Goal: Task Accomplishment & Management: Complete application form

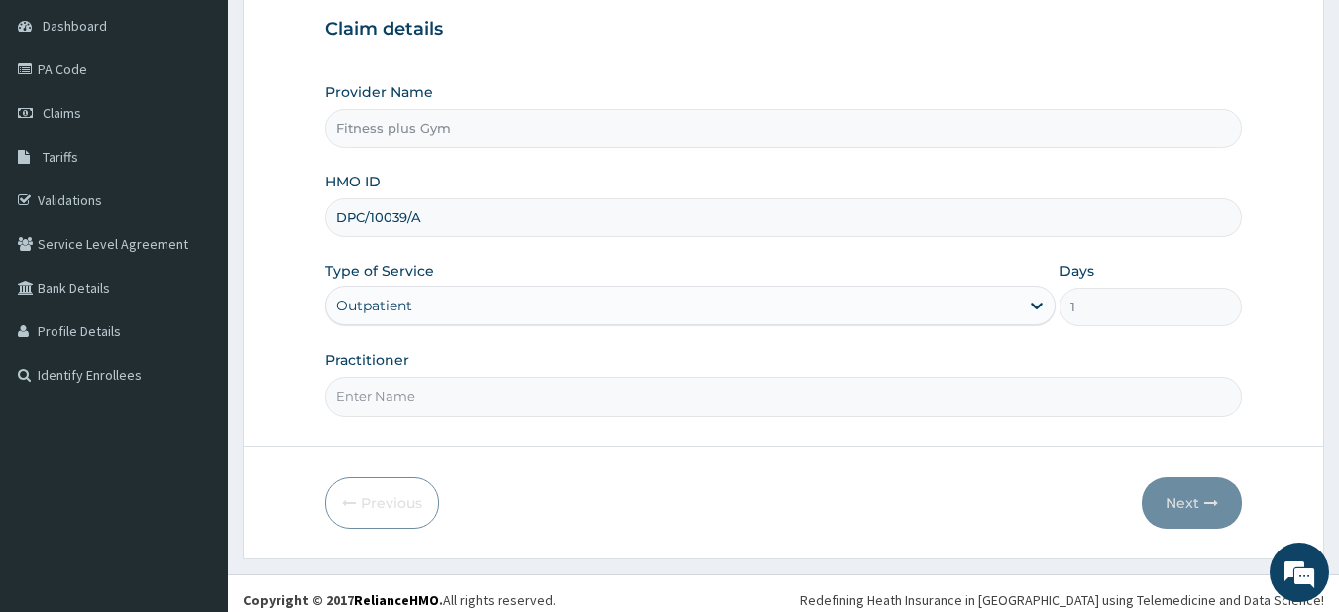
scroll to position [203, 0]
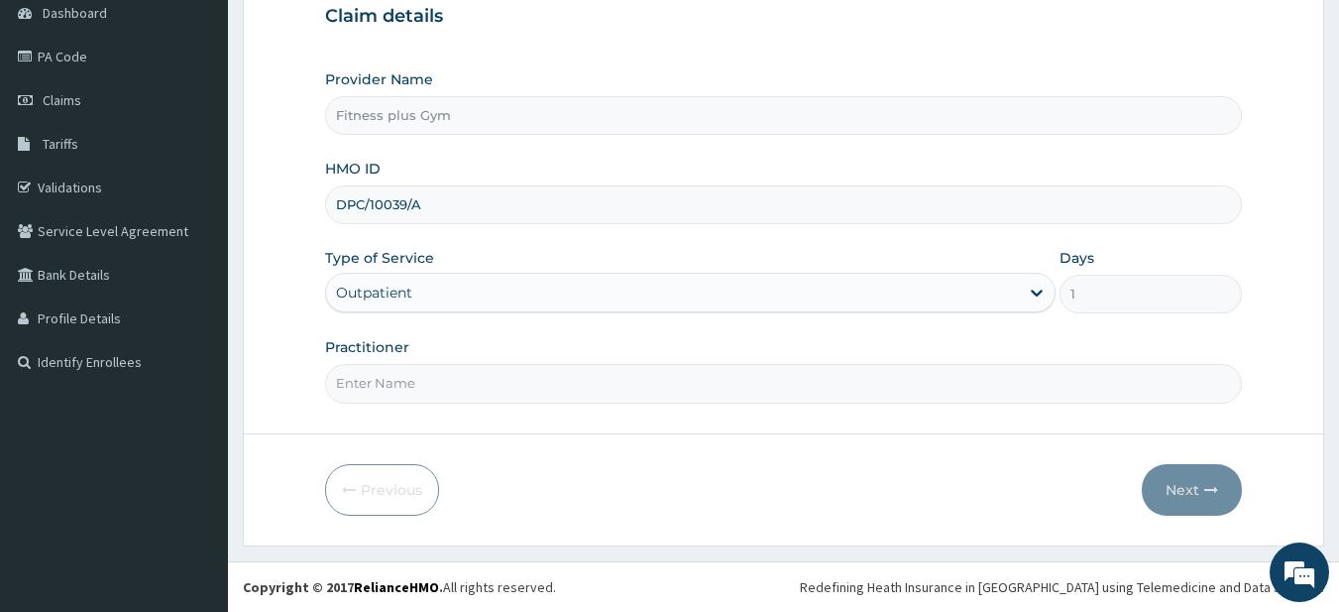
type input "DPC/10039/A"
click at [395, 382] on input "Practitioner" at bounding box center [784, 383] width 918 height 39
type input "fitness+"
click at [1231, 489] on button "Next" at bounding box center [1192, 490] width 100 height 52
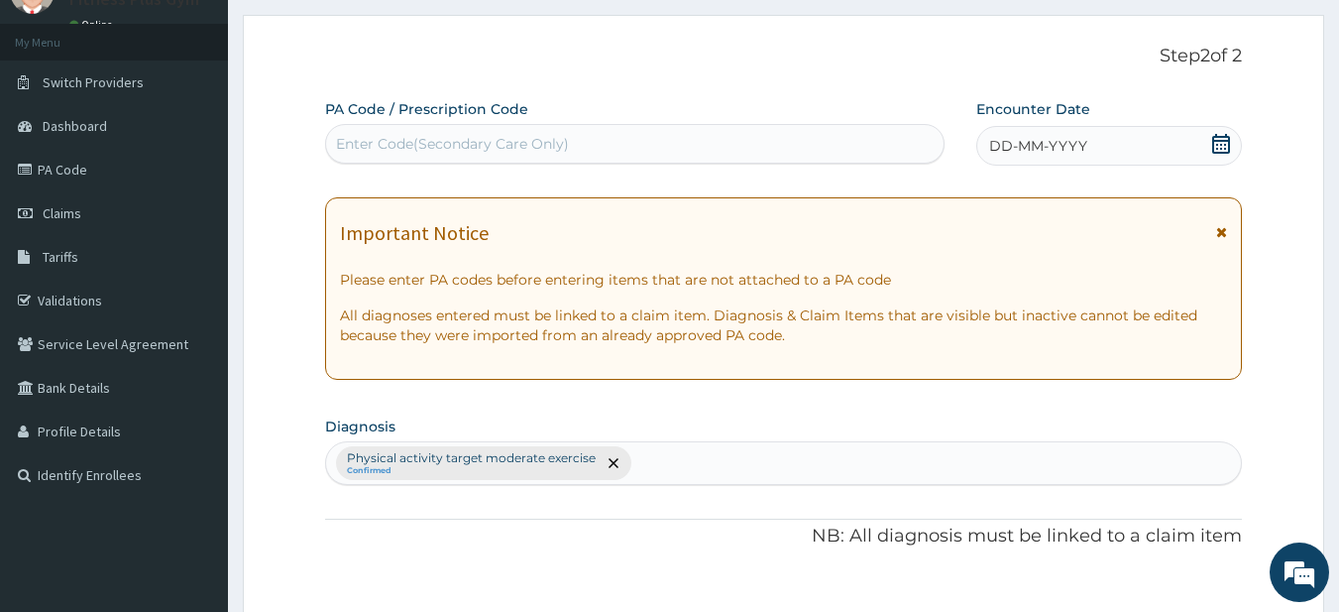
scroll to position [0, 0]
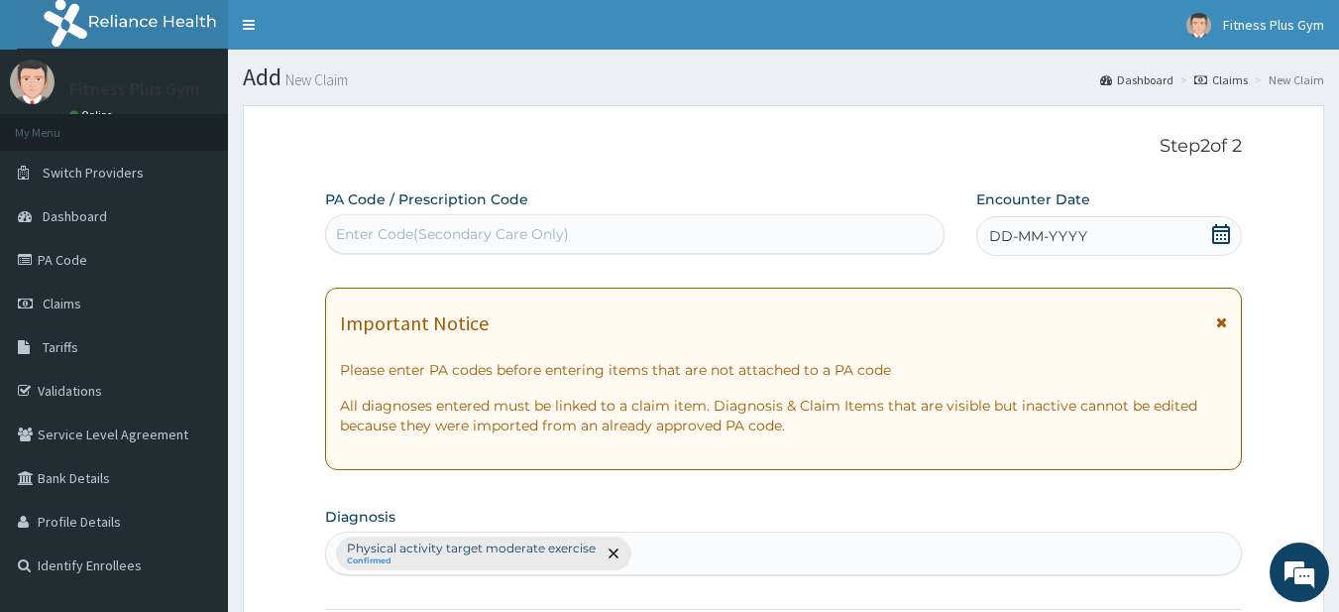
click at [502, 242] on div "Enter Code(Secondary Care Only)" at bounding box center [452, 234] width 233 height 20
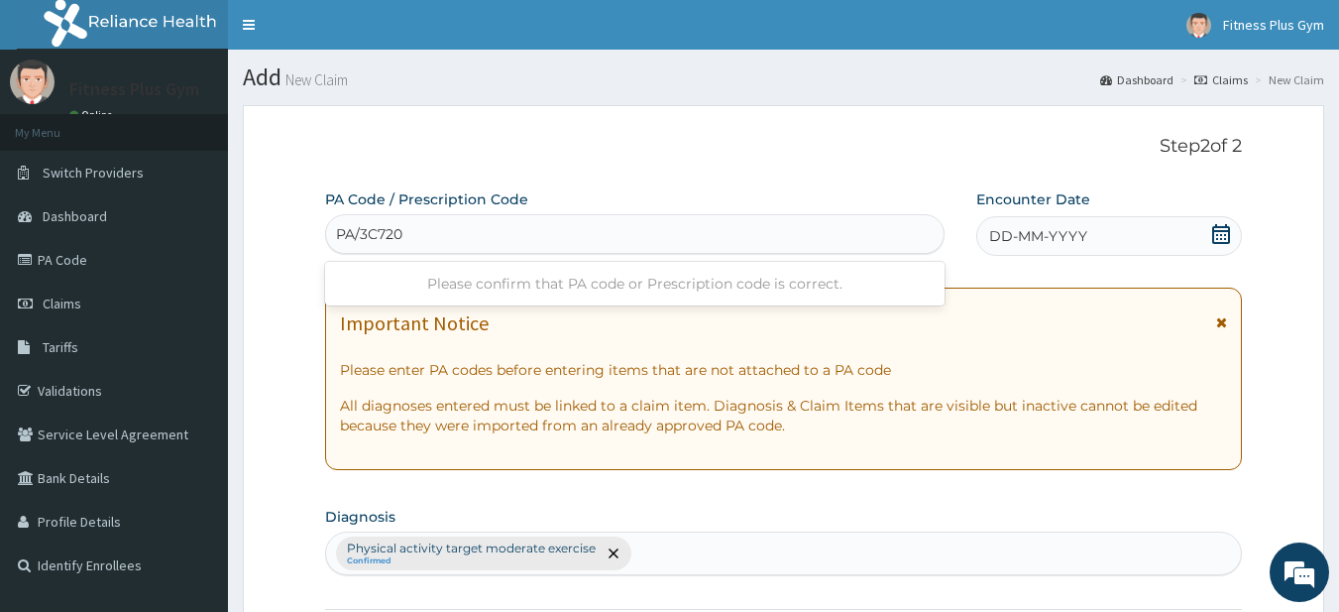
type input "PA/3C7206"
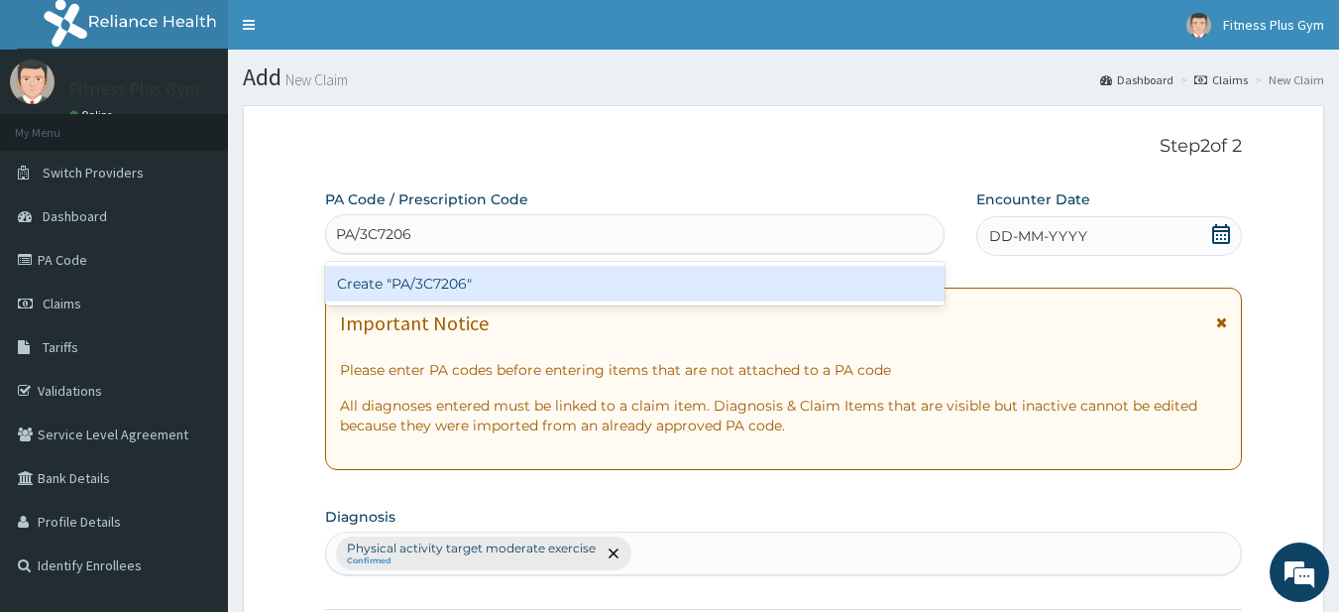
click at [476, 290] on div "Create "PA/3C7206"" at bounding box center [635, 284] width 621 height 36
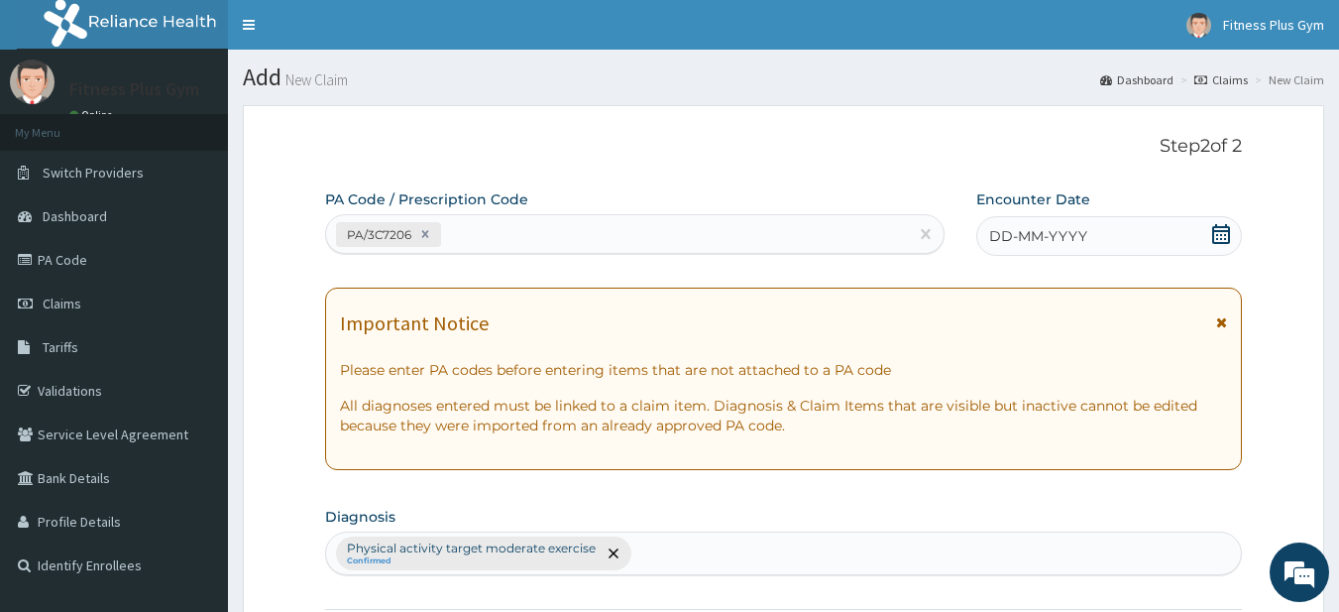
drag, startPoint x: 1141, startPoint y: 230, endPoint x: 1135, endPoint y: 263, distance: 33.2
click at [1137, 242] on div "DD-MM-YYYY" at bounding box center [1109, 236] width 266 height 40
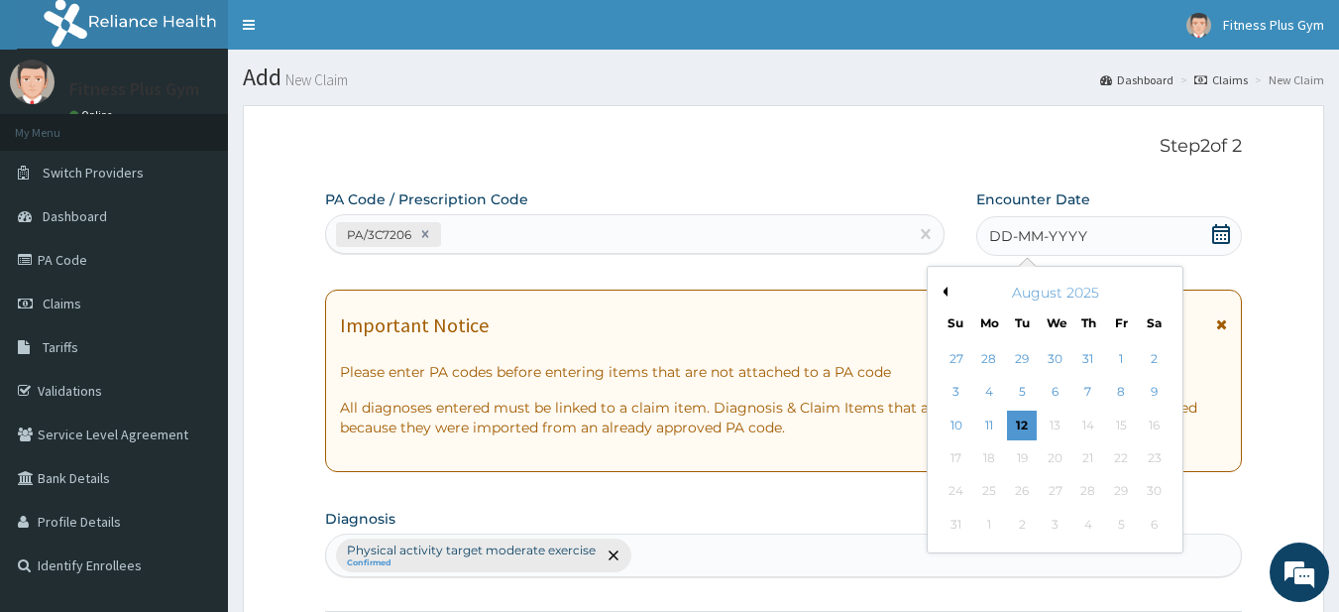
click at [1027, 418] on div "12" at bounding box center [1023, 425] width 30 height 30
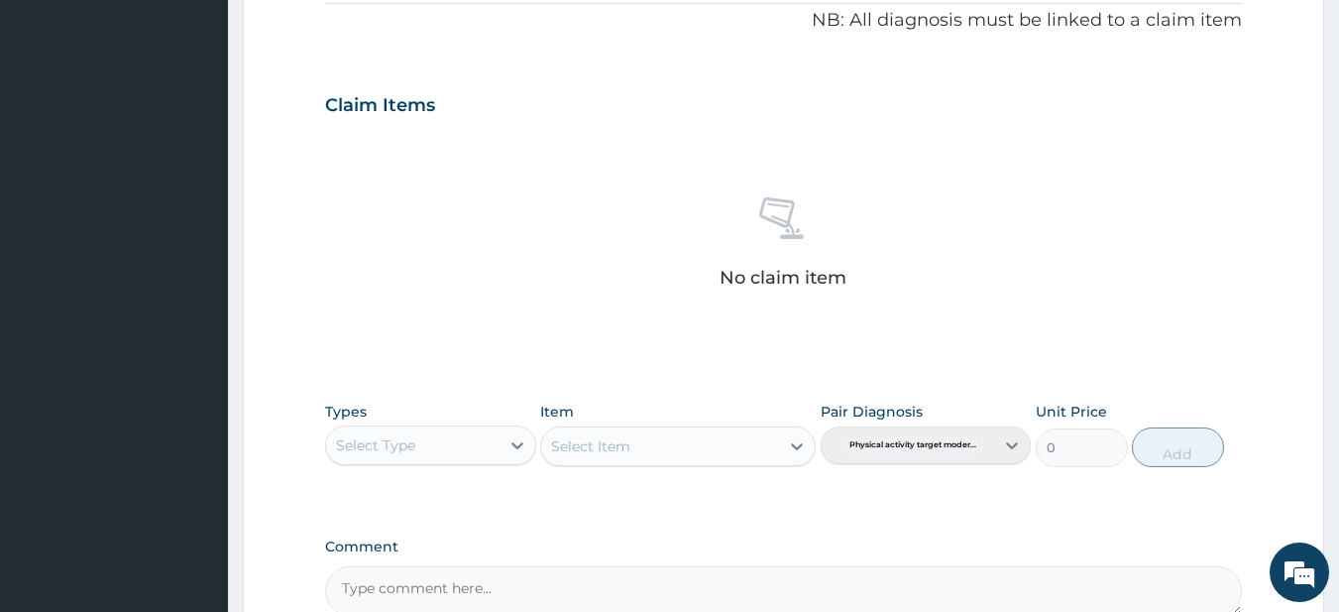
scroll to position [818, 0]
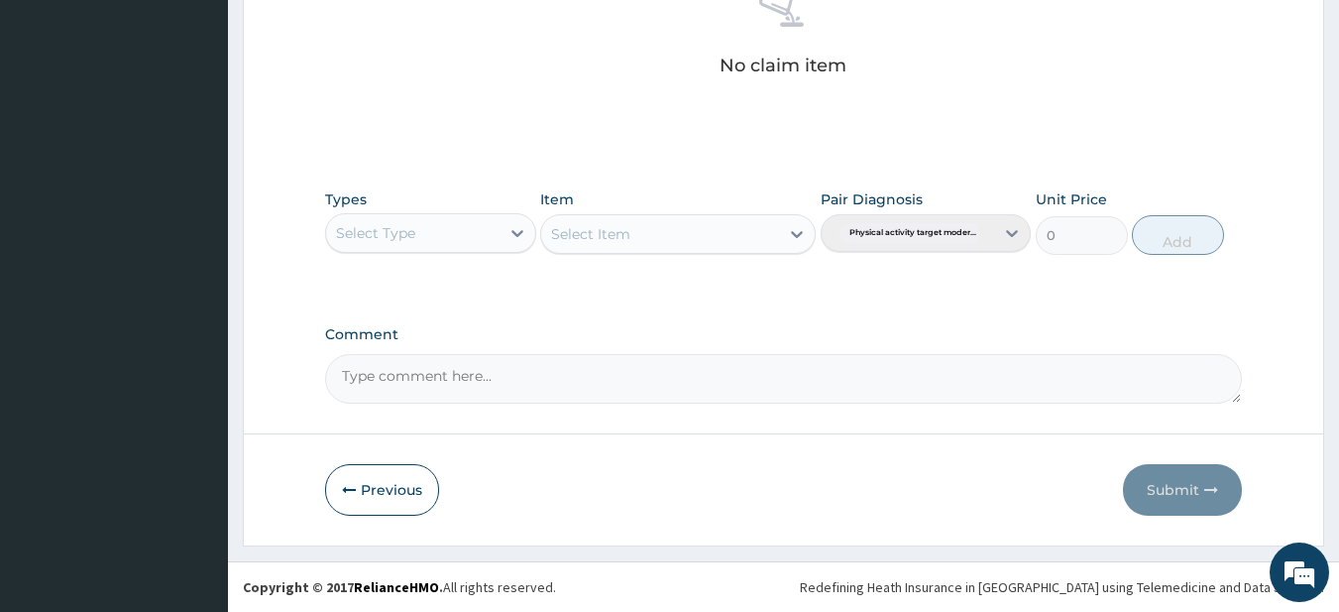
click at [431, 255] on div "Types Select Type Item Select Item Pair Diagnosis Physical activity target mode…" at bounding box center [784, 221] width 918 height 85
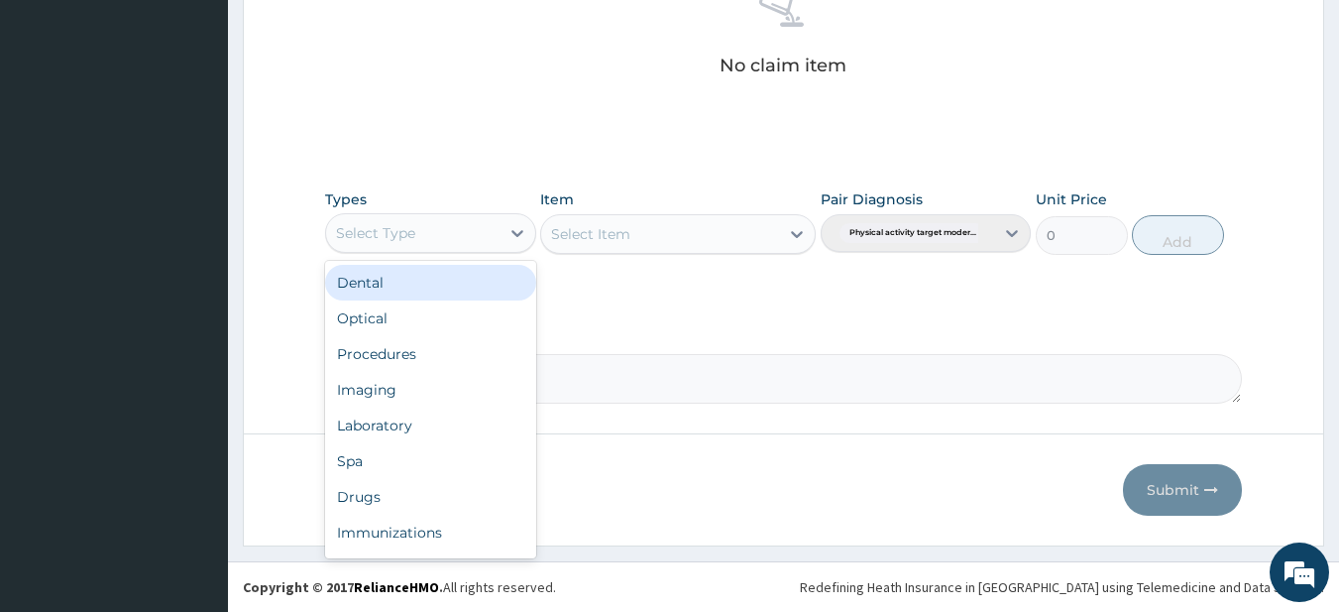
click at [431, 243] on div "Select Type" at bounding box center [412, 233] width 173 height 32
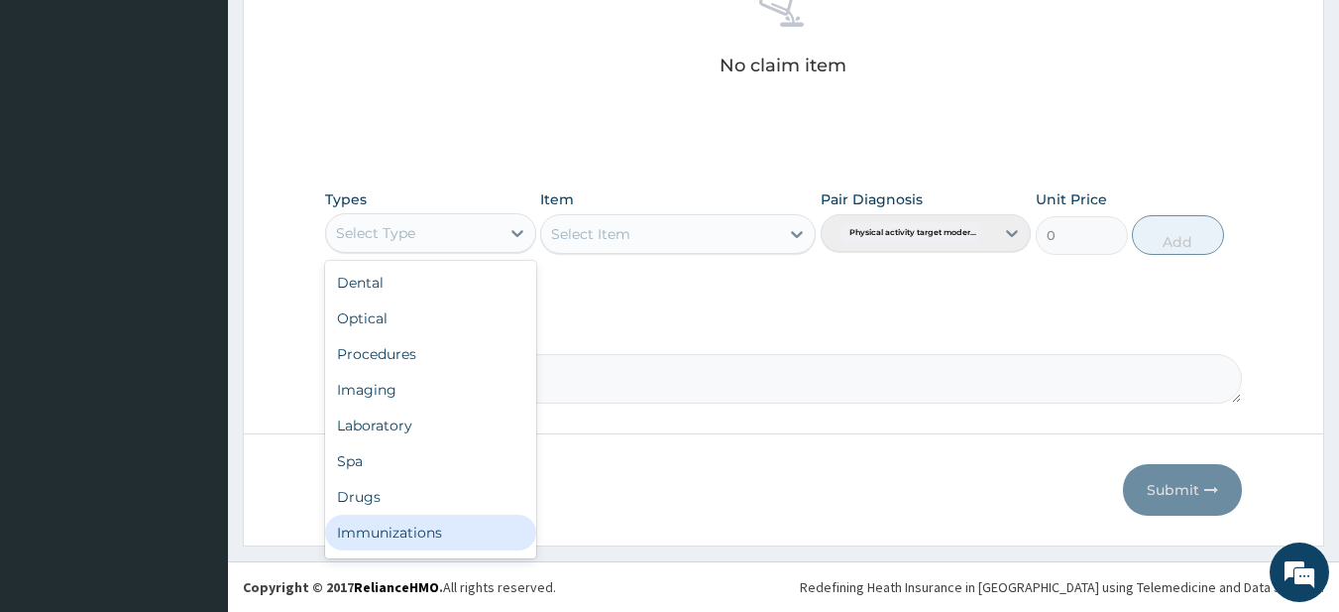
scroll to position [67, 0]
click at [411, 535] on div "Gym" at bounding box center [430, 536] width 211 height 36
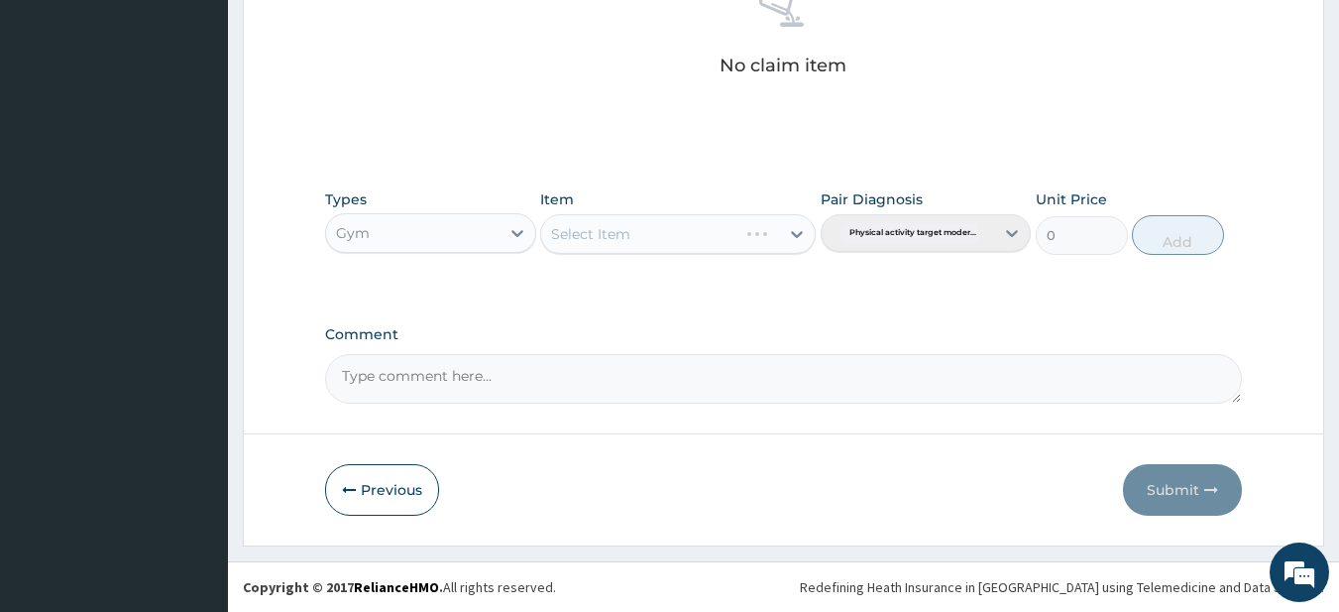
click at [696, 245] on div "Select Item" at bounding box center [678, 234] width 276 height 40
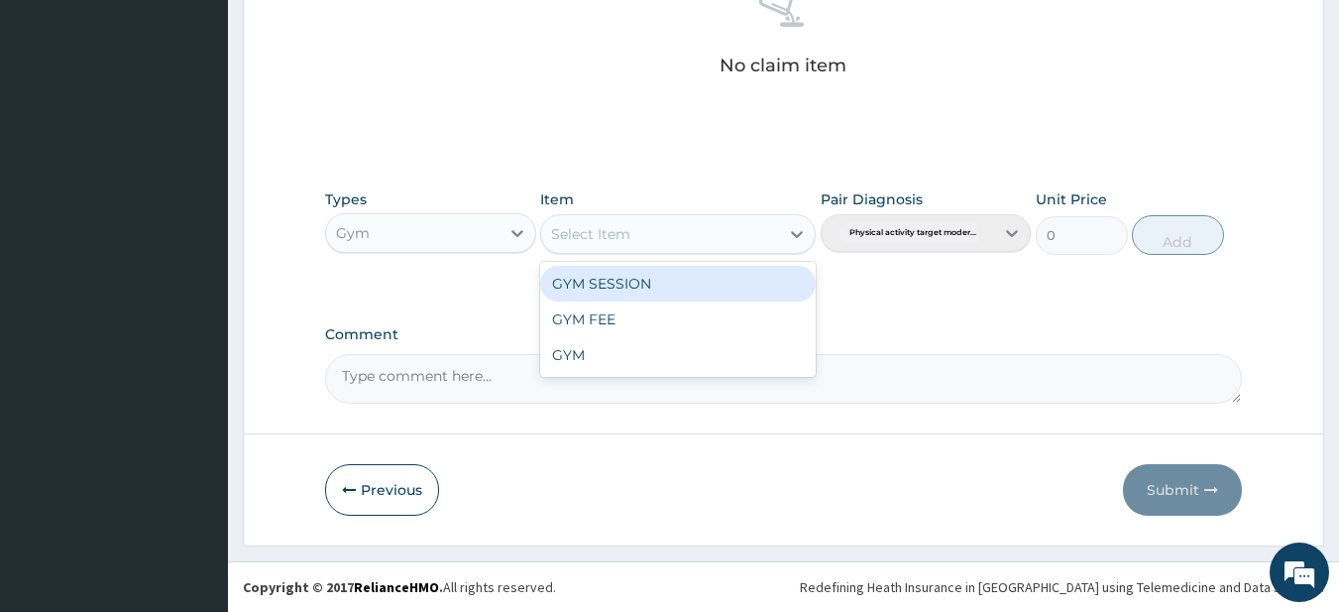
click at [692, 249] on div "Select Item" at bounding box center [660, 234] width 238 height 32
click at [673, 279] on div "GYM SESSION" at bounding box center [678, 284] width 276 height 36
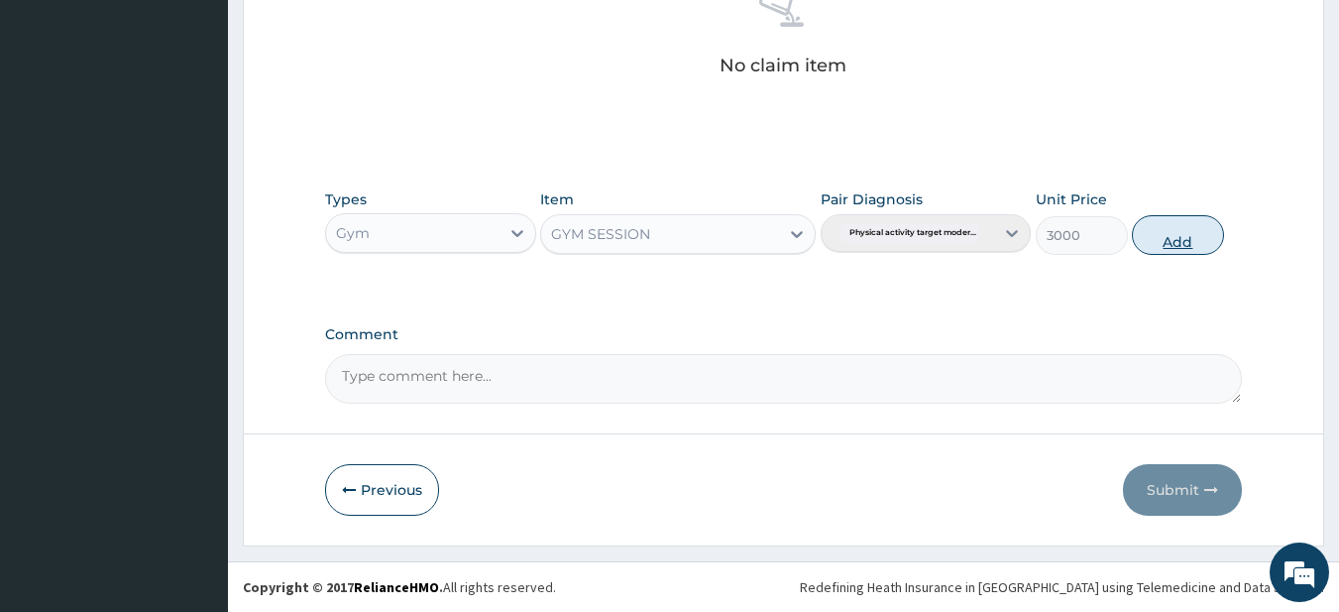
click at [1150, 244] on button "Add" at bounding box center [1178, 235] width 92 height 40
type input "0"
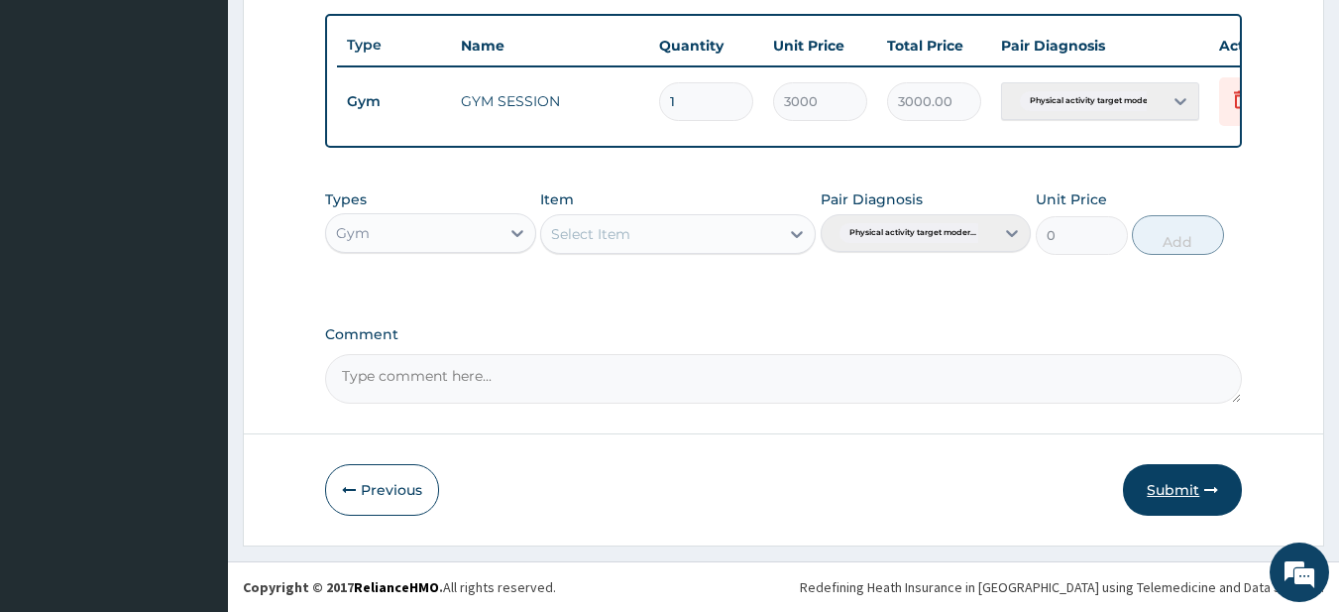
click at [1162, 481] on button "Submit" at bounding box center [1182, 490] width 119 height 52
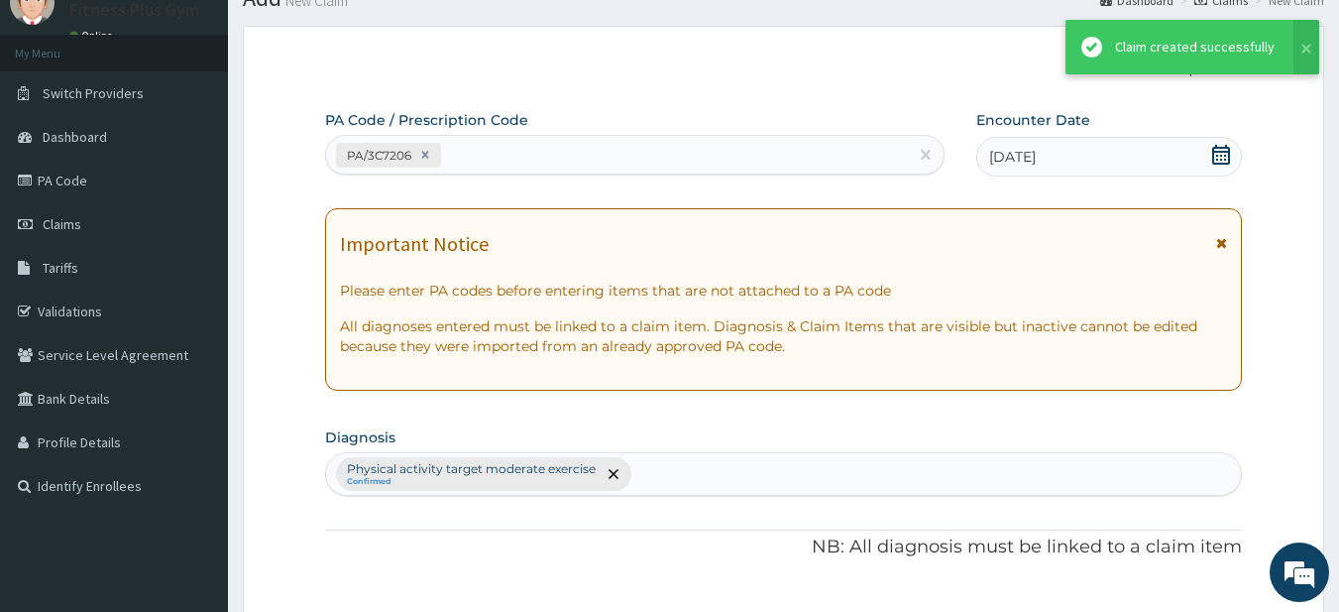
scroll to position [739, 0]
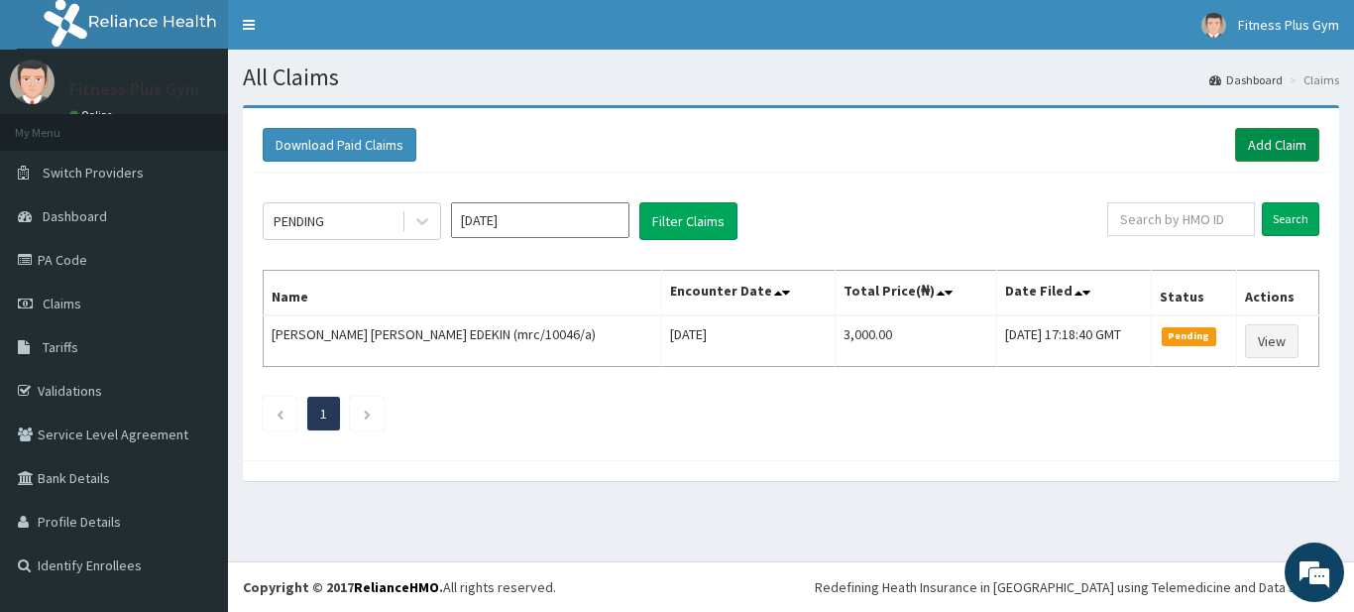
click at [1266, 136] on link "Add Claim" at bounding box center [1277, 145] width 84 height 34
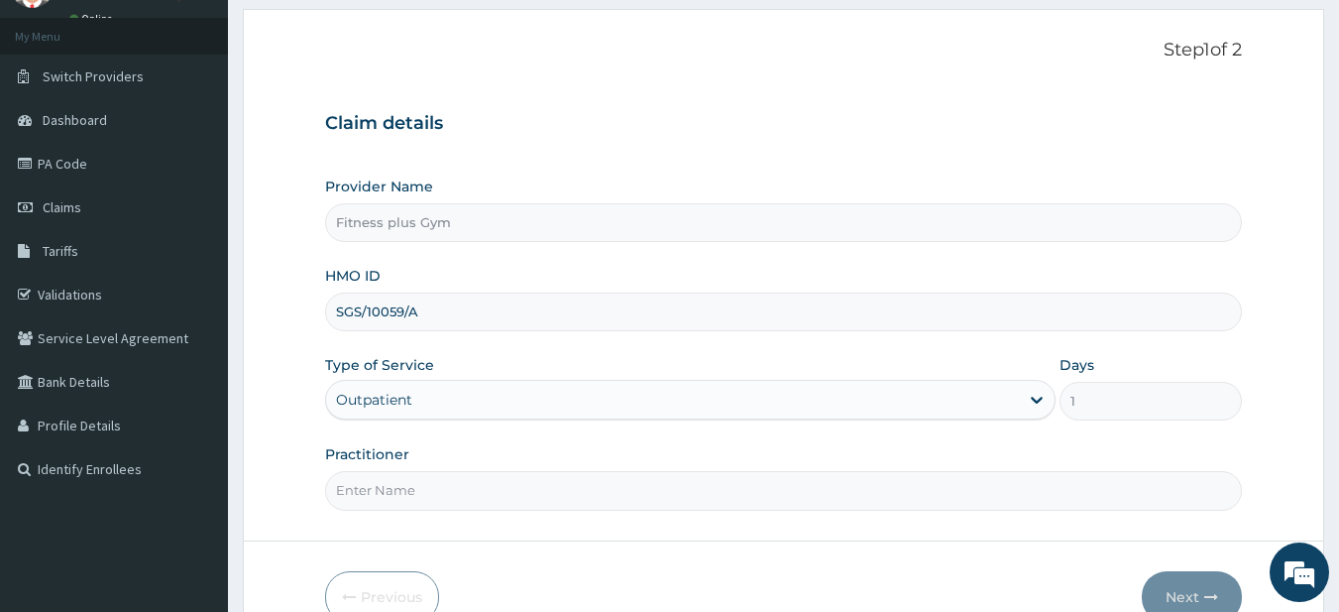
scroll to position [203, 0]
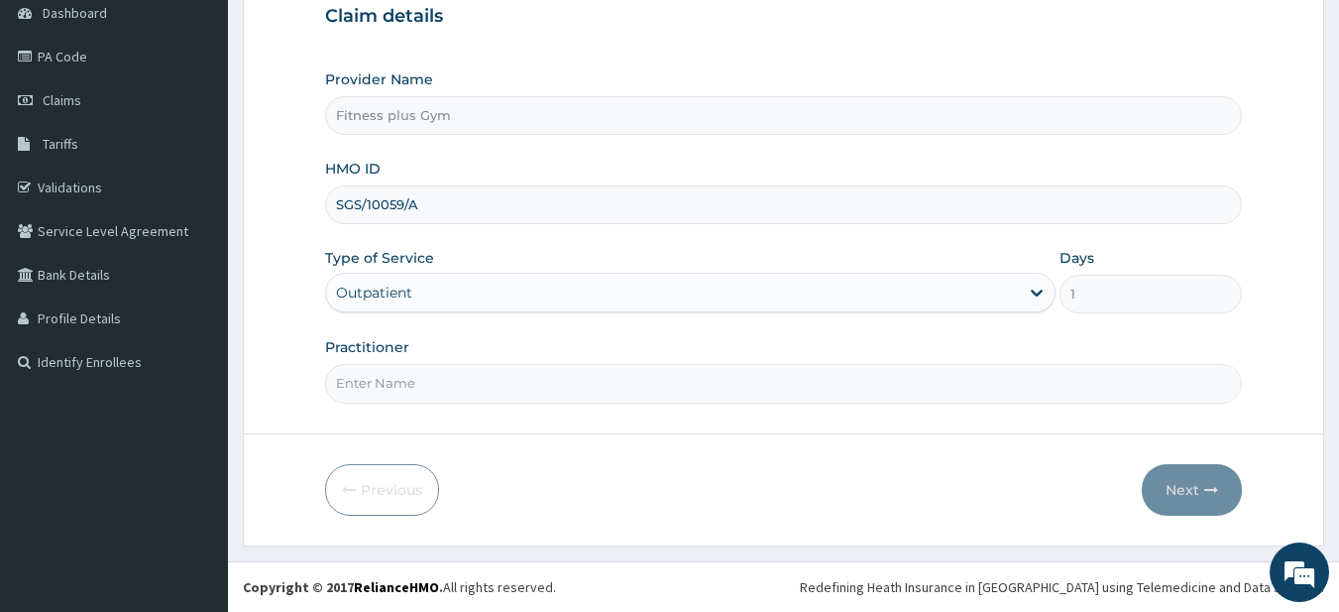
type input "SGS/10059/A"
click at [395, 377] on input "Practitioner" at bounding box center [784, 383] width 918 height 39
type input "fitness+"
click at [1218, 489] on icon "button" at bounding box center [1211, 490] width 14 height 14
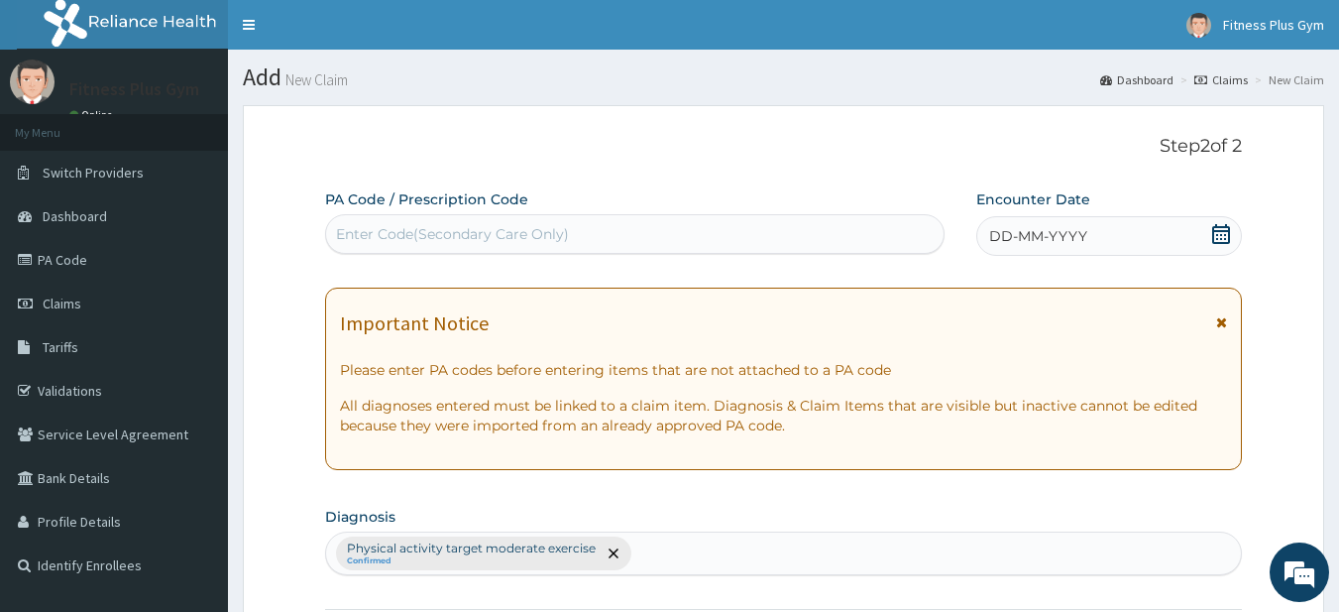
click at [516, 236] on div "Enter Code(Secondary Care Only)" at bounding box center [452, 234] width 233 height 20
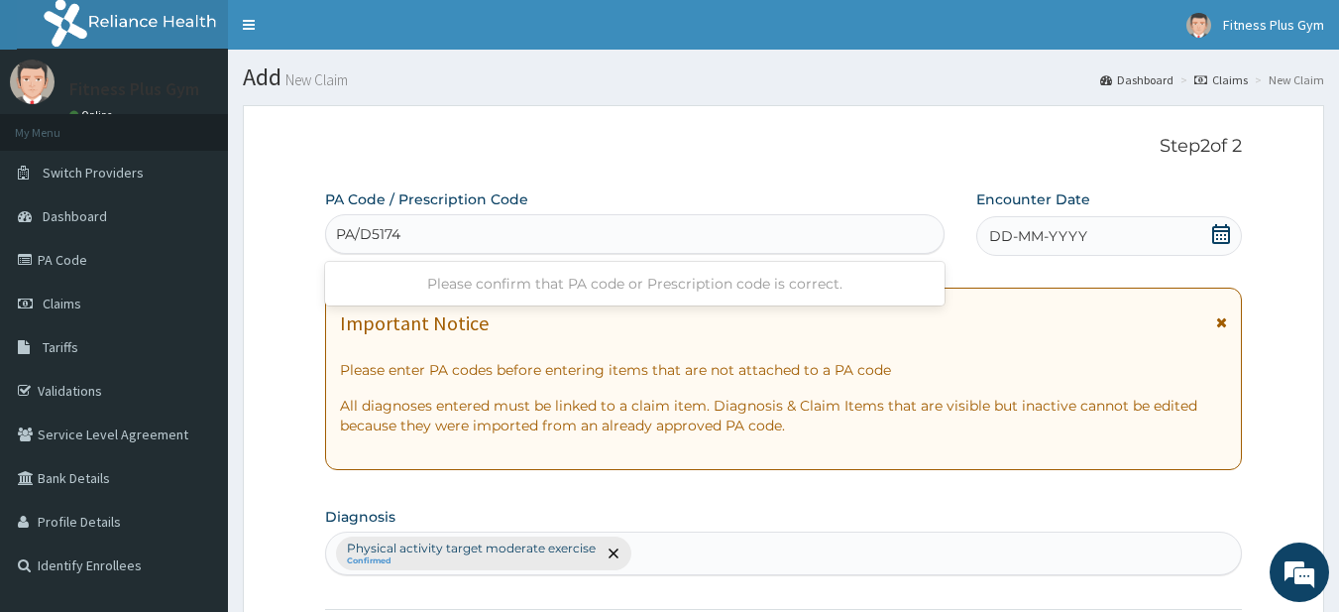
type input "PA/D51748"
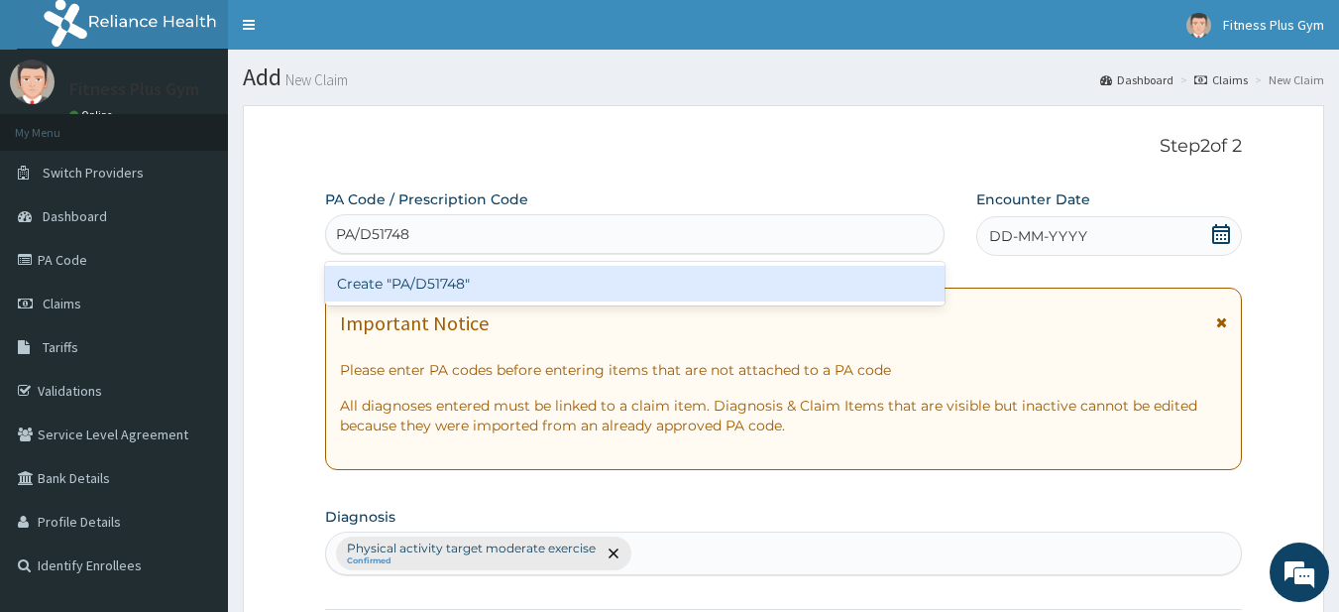
click at [469, 268] on div "Create "PA/D51748"" at bounding box center [635, 284] width 621 height 36
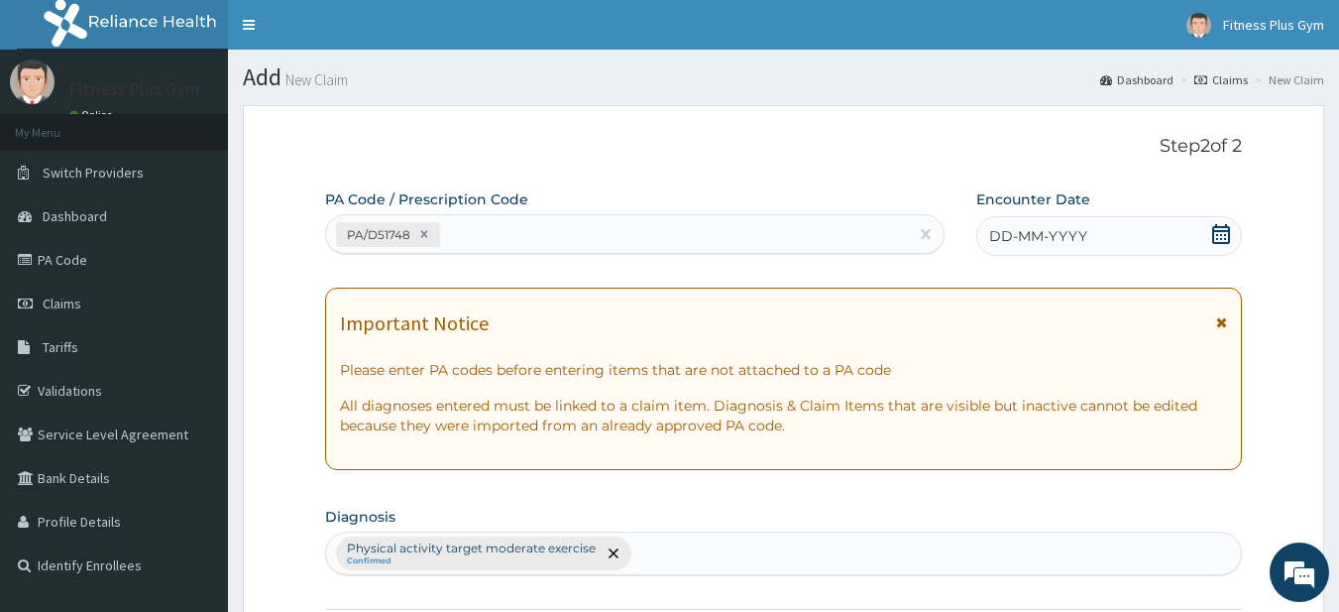
click at [1132, 237] on div "DD-MM-YYYY" at bounding box center [1109, 236] width 266 height 40
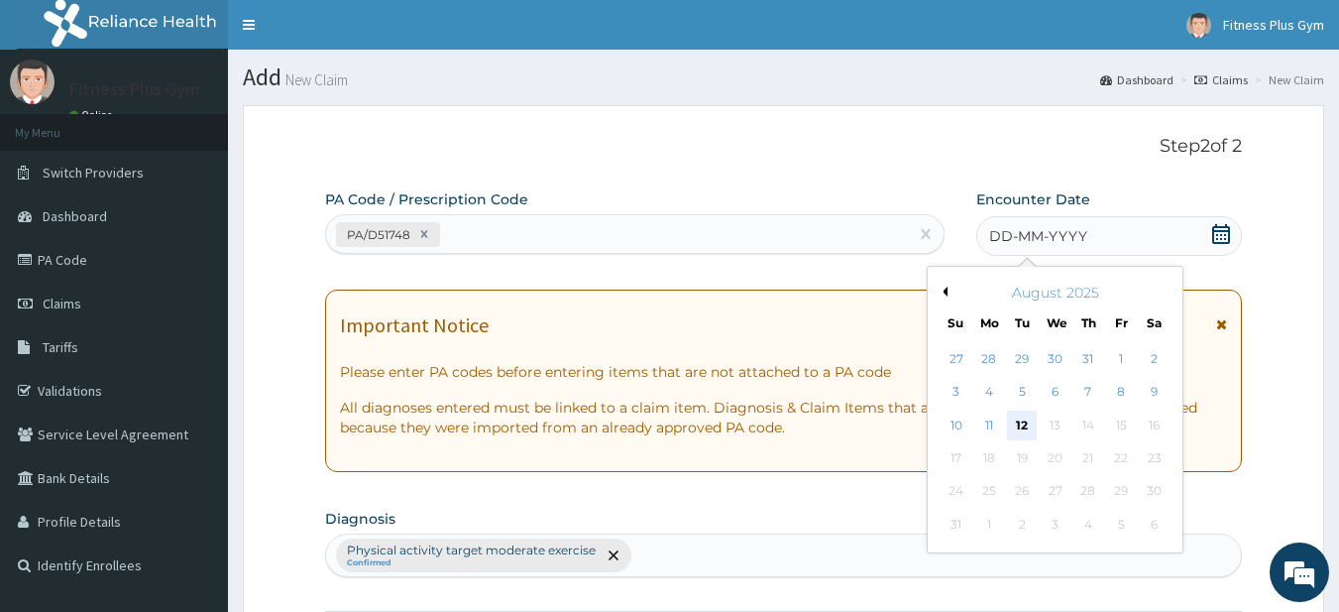
click at [1022, 422] on div "12" at bounding box center [1023, 425] width 30 height 30
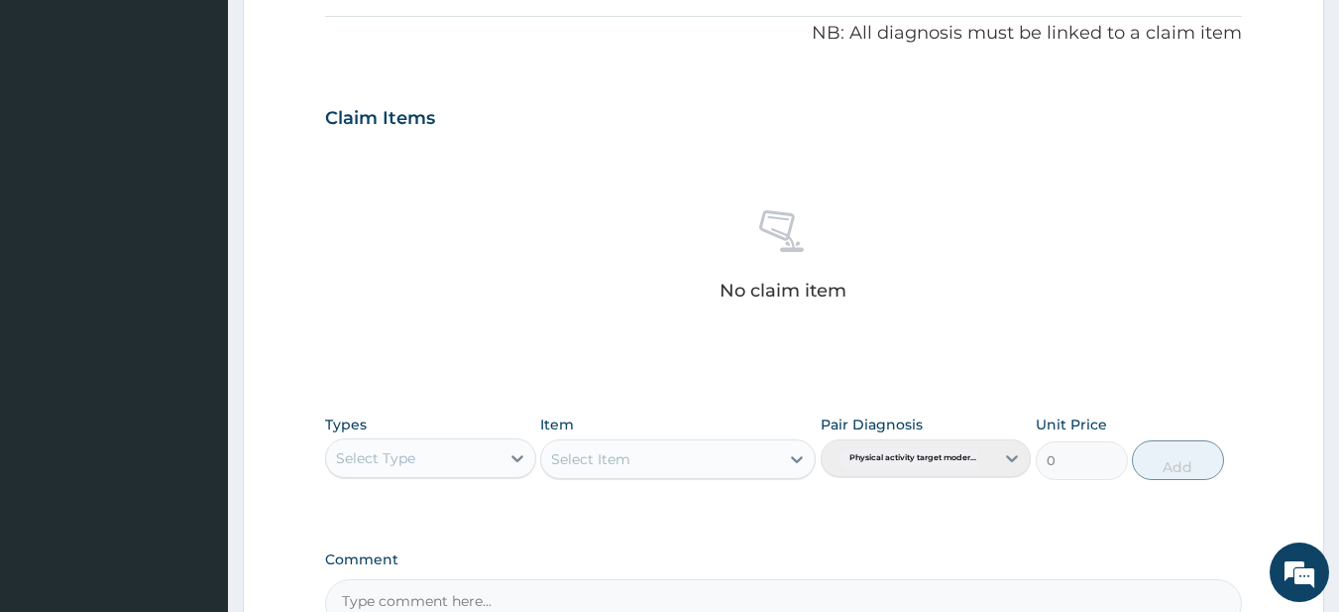
scroll to position [595, 0]
click at [432, 463] on div "Select Type" at bounding box center [412, 456] width 173 height 32
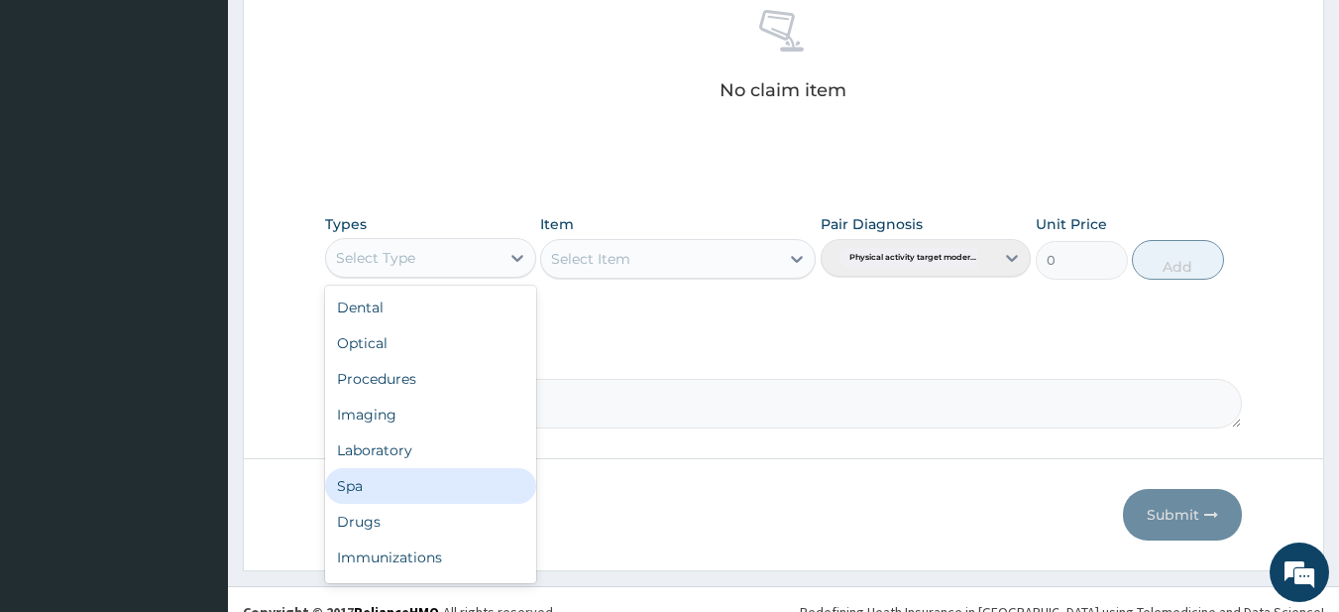
scroll to position [67, 0]
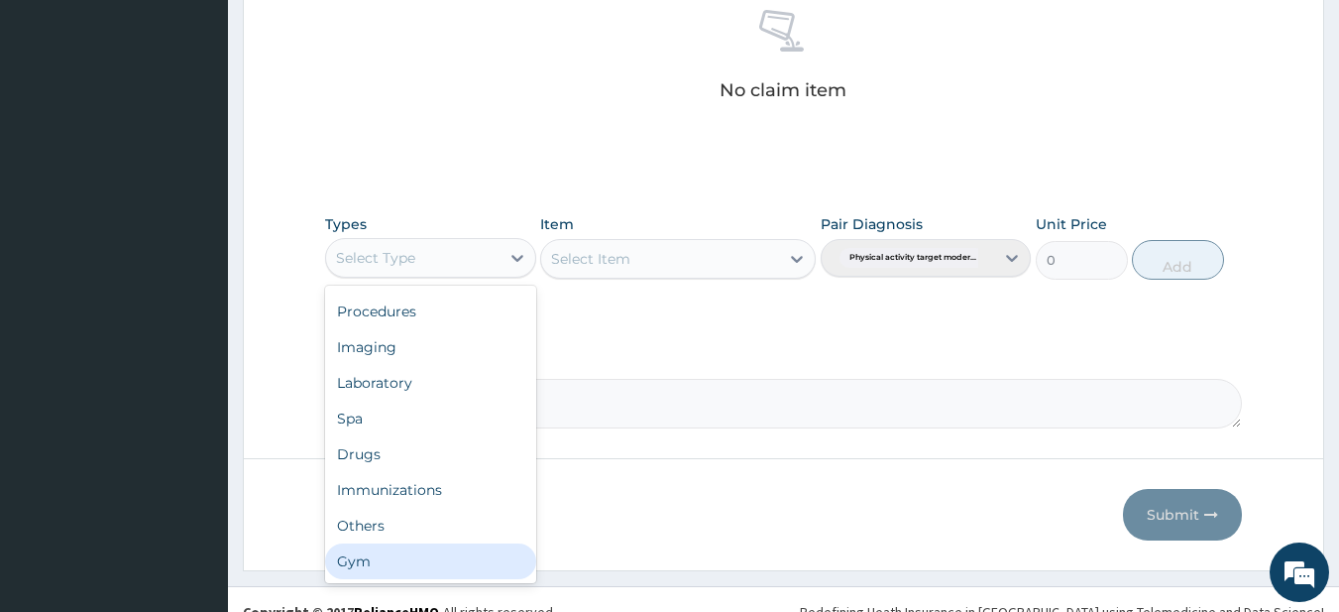
click at [380, 572] on div "Gym" at bounding box center [430, 561] width 211 height 36
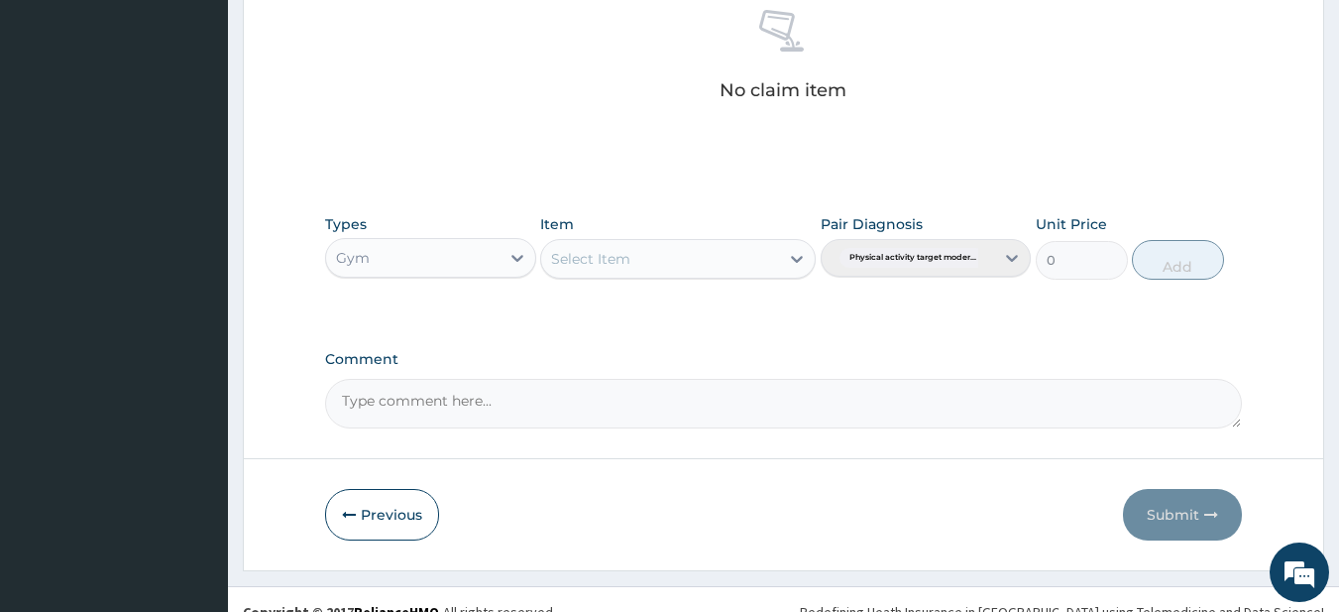
click at [648, 271] on div "Select Item" at bounding box center [660, 259] width 238 height 32
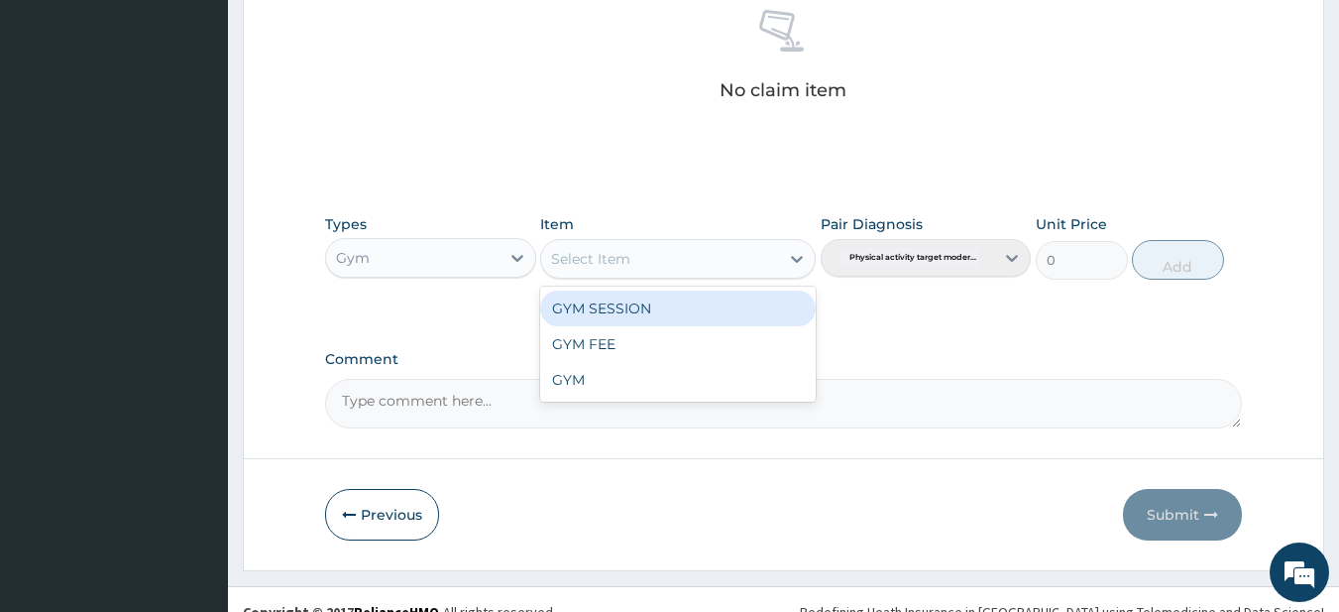
drag, startPoint x: 630, startPoint y: 315, endPoint x: 1153, endPoint y: 292, distance: 522.9
click at [630, 314] on div "GYM SESSION" at bounding box center [678, 308] width 276 height 36
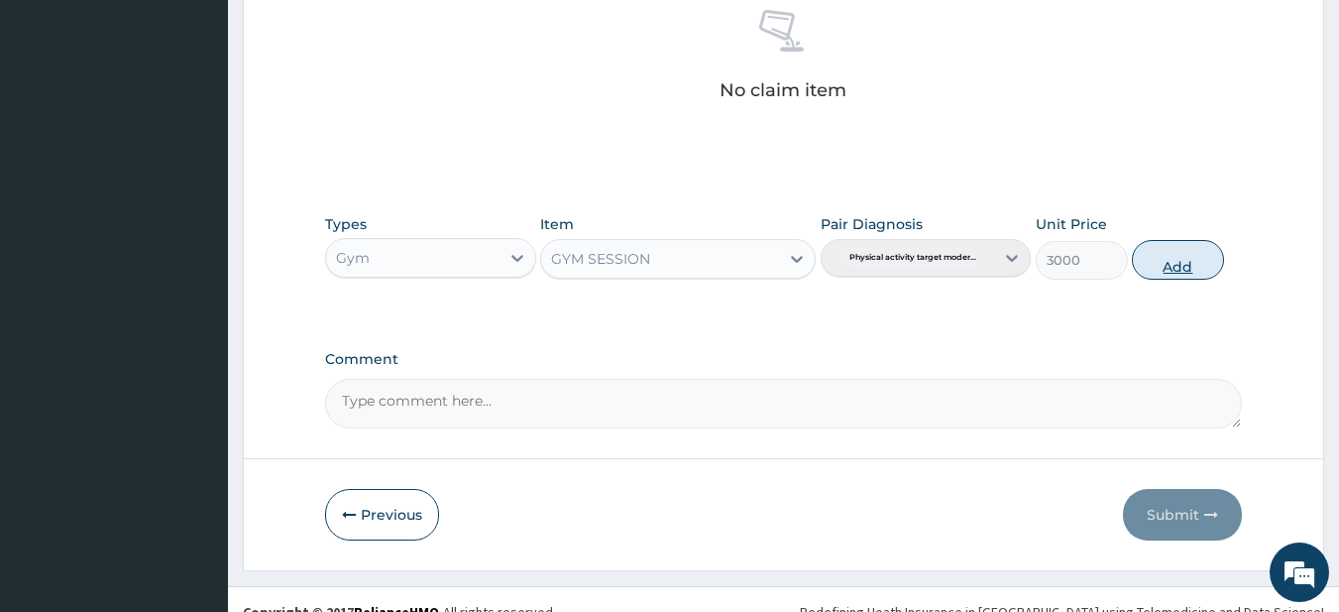
click at [1184, 265] on button "Add" at bounding box center [1178, 260] width 92 height 40
type input "0"
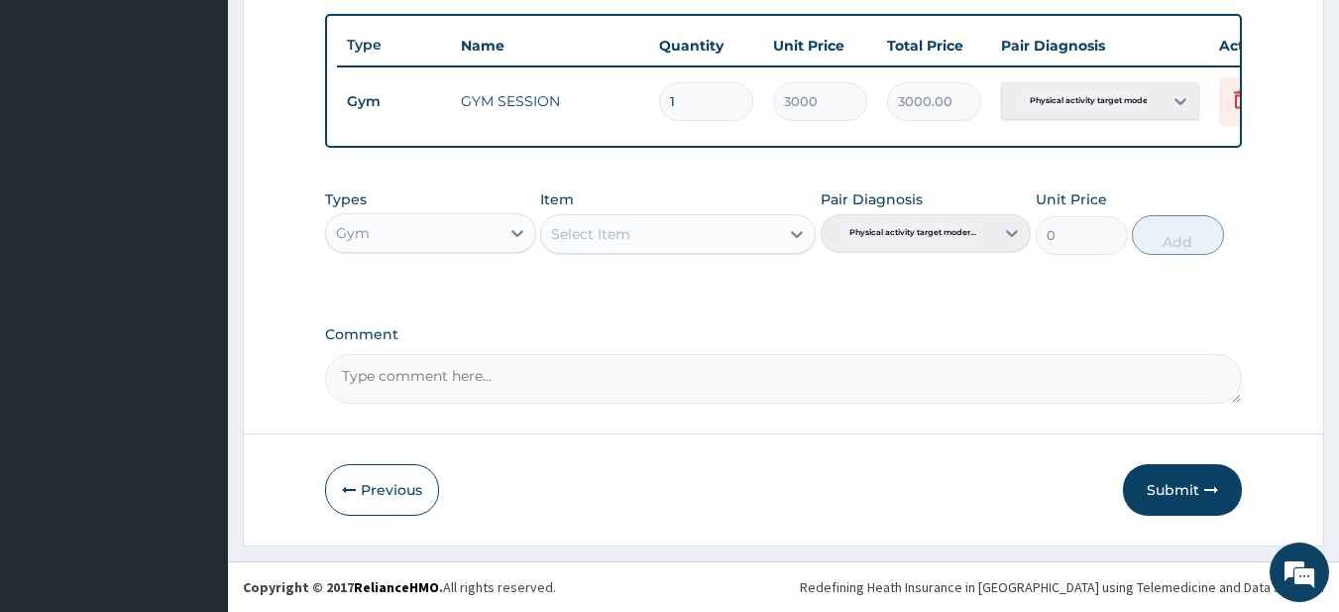
click at [1171, 489] on button "Submit" at bounding box center [1182, 490] width 119 height 52
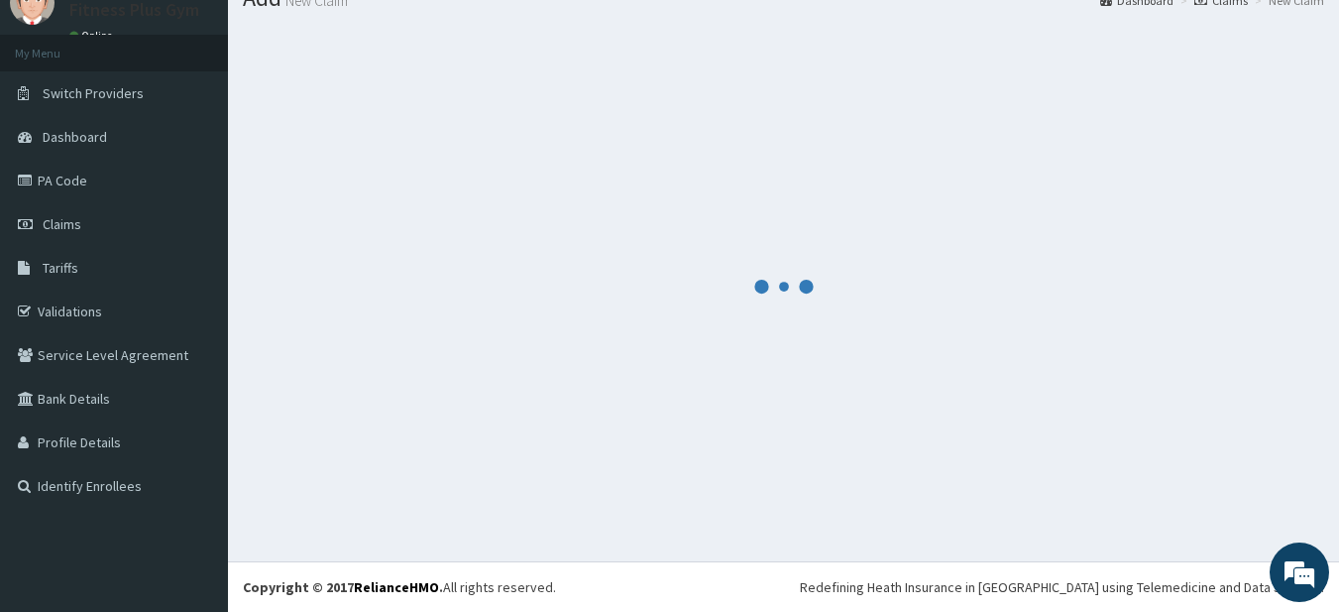
scroll to position [739, 0]
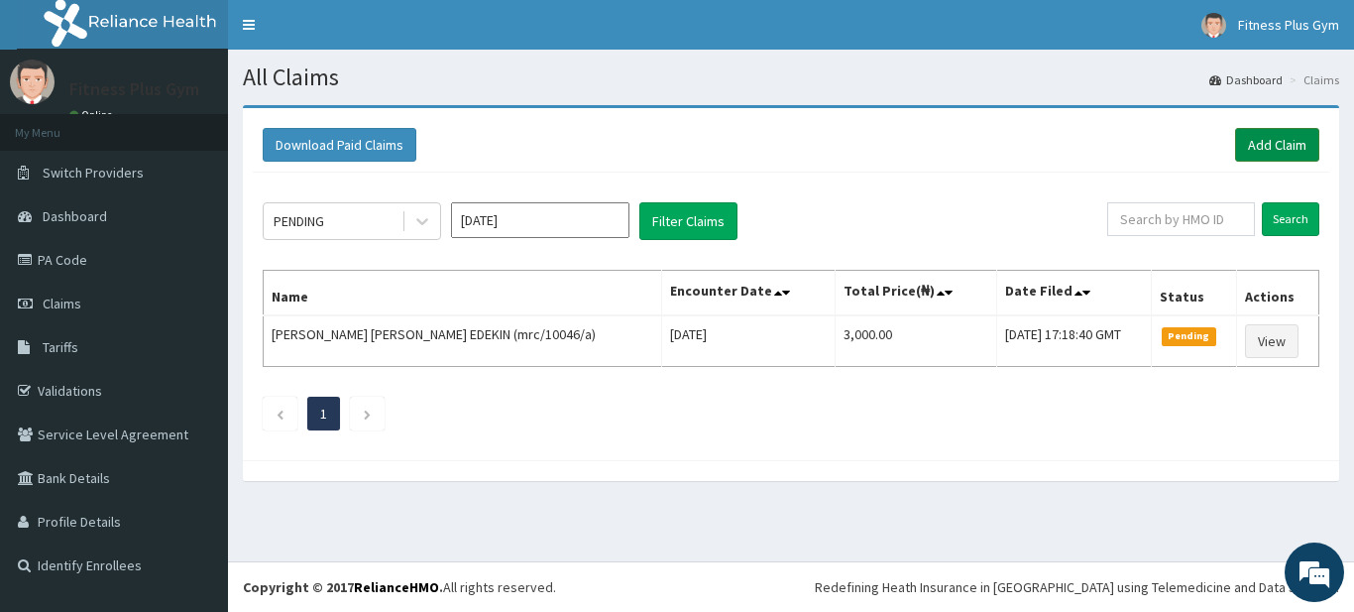
click at [1254, 138] on link "Add Claim" at bounding box center [1277, 145] width 84 height 34
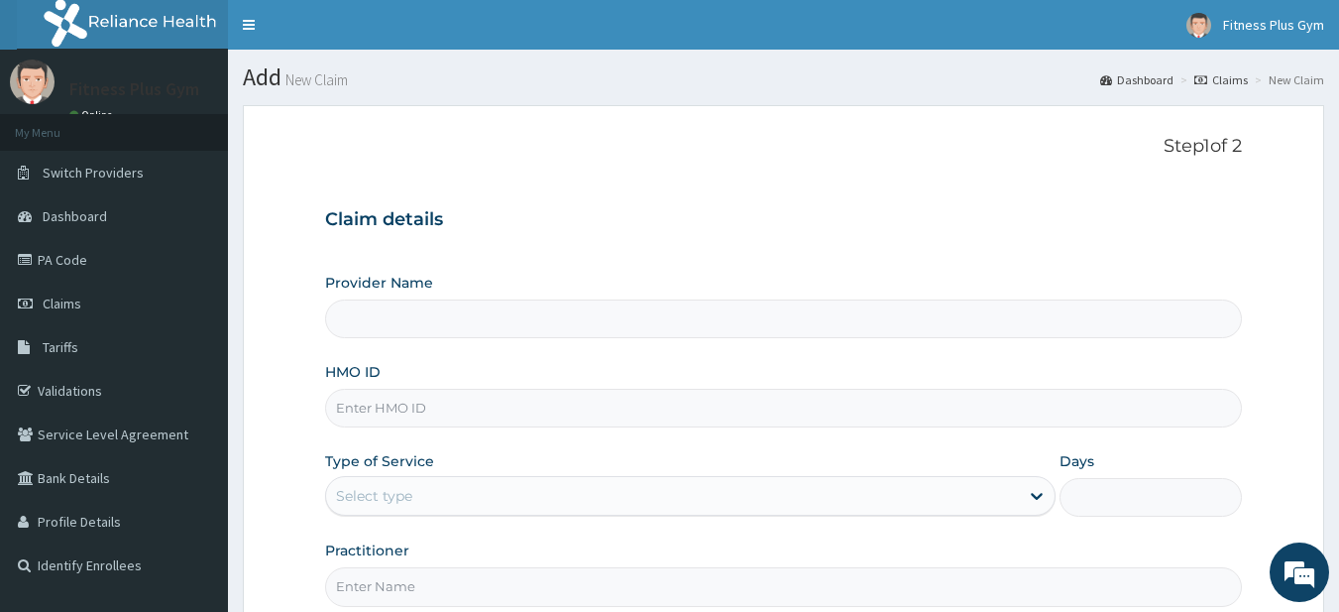
type input "Fitness plus Gym"
type input "1"
click at [430, 400] on input "HMO ID" at bounding box center [784, 408] width 918 height 39
type input "PNA/10005/A"
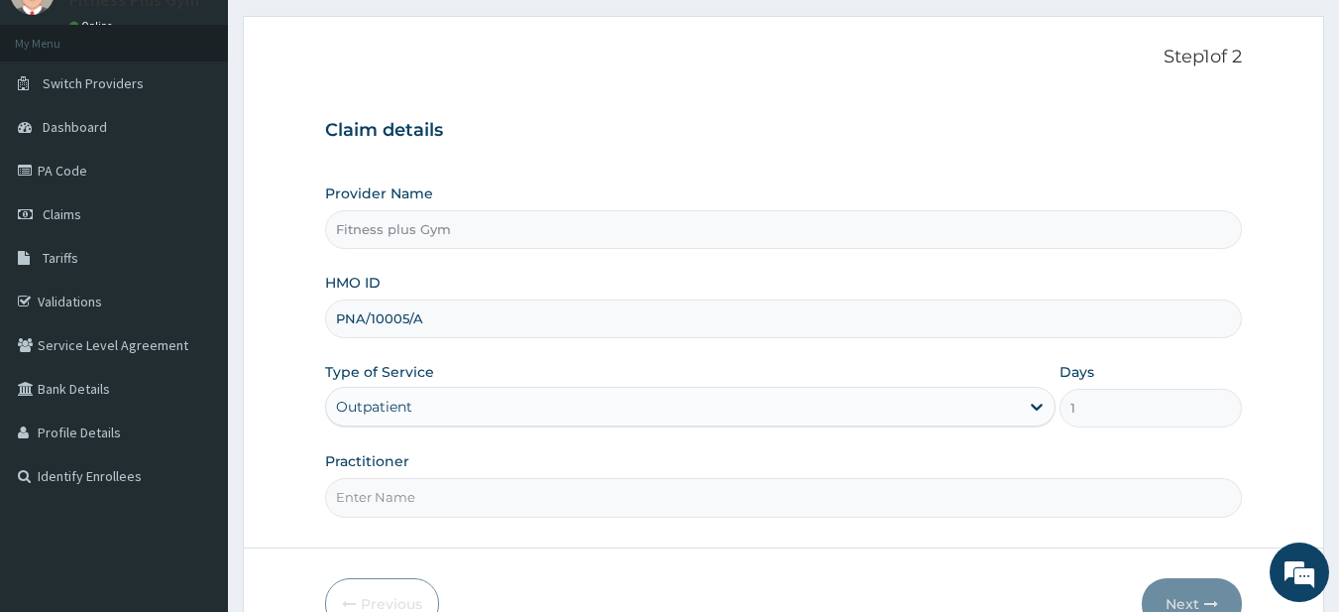
scroll to position [203, 0]
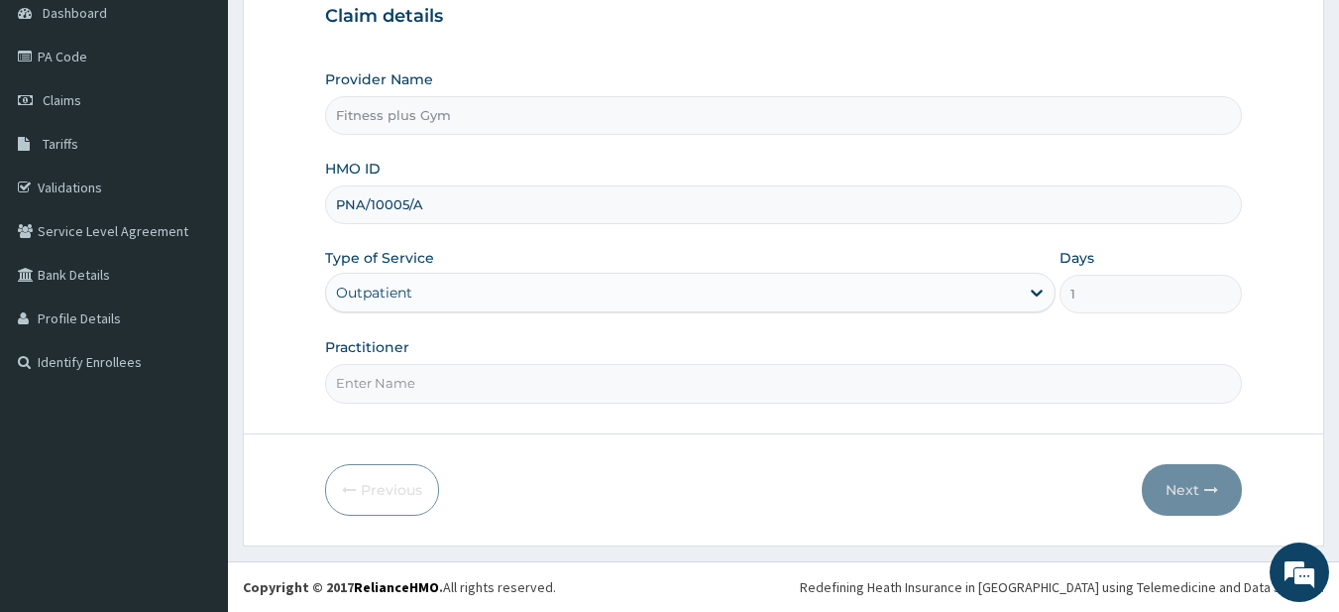
click at [396, 370] on input "Practitioner" at bounding box center [784, 383] width 918 height 39
type input "fitness+"
click at [1183, 500] on button "Next" at bounding box center [1192, 490] width 100 height 52
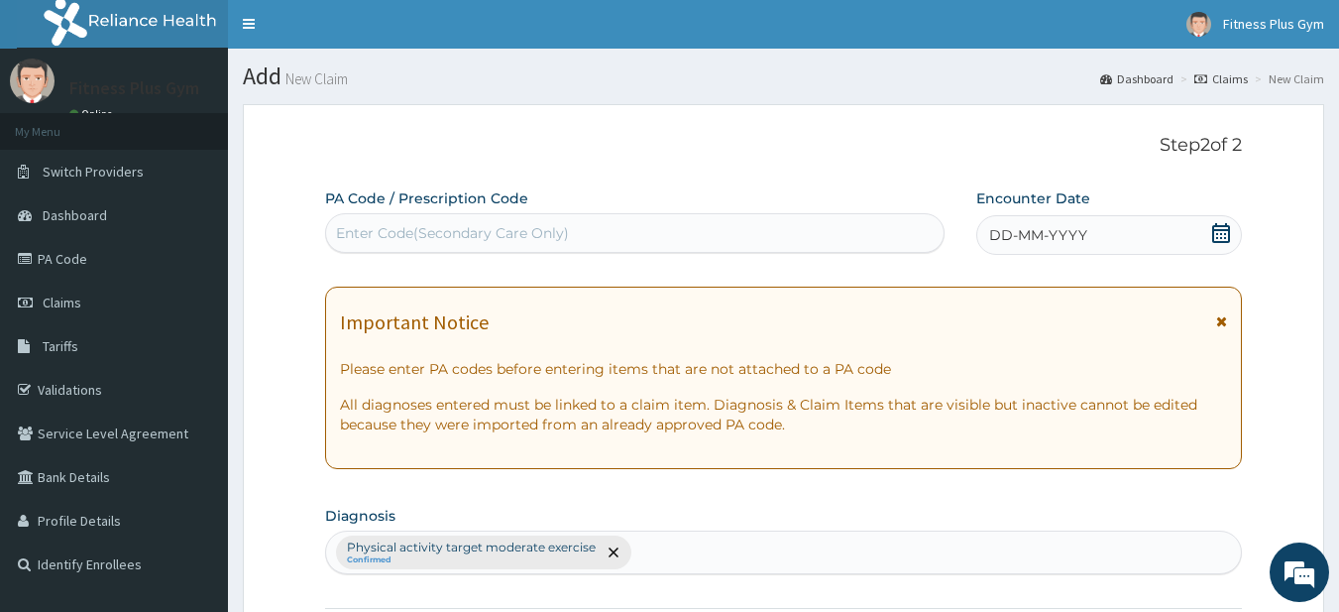
scroll to position [0, 0]
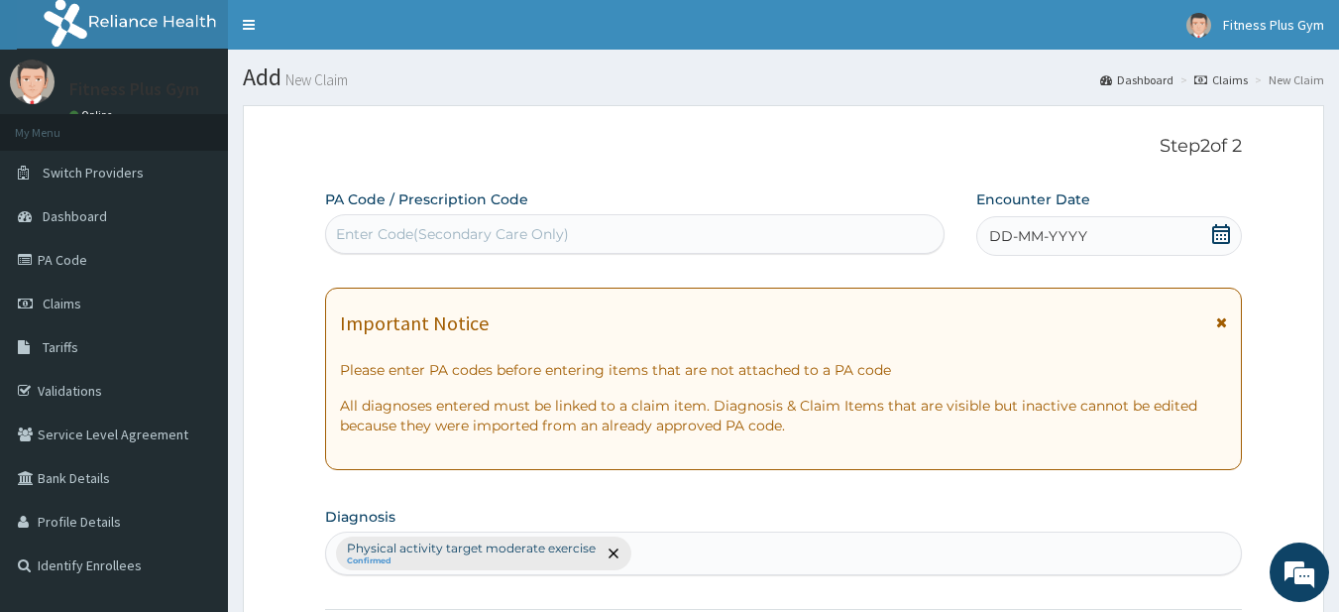
click at [427, 235] on div "Enter Code(Secondary Care Only)" at bounding box center [452, 234] width 233 height 20
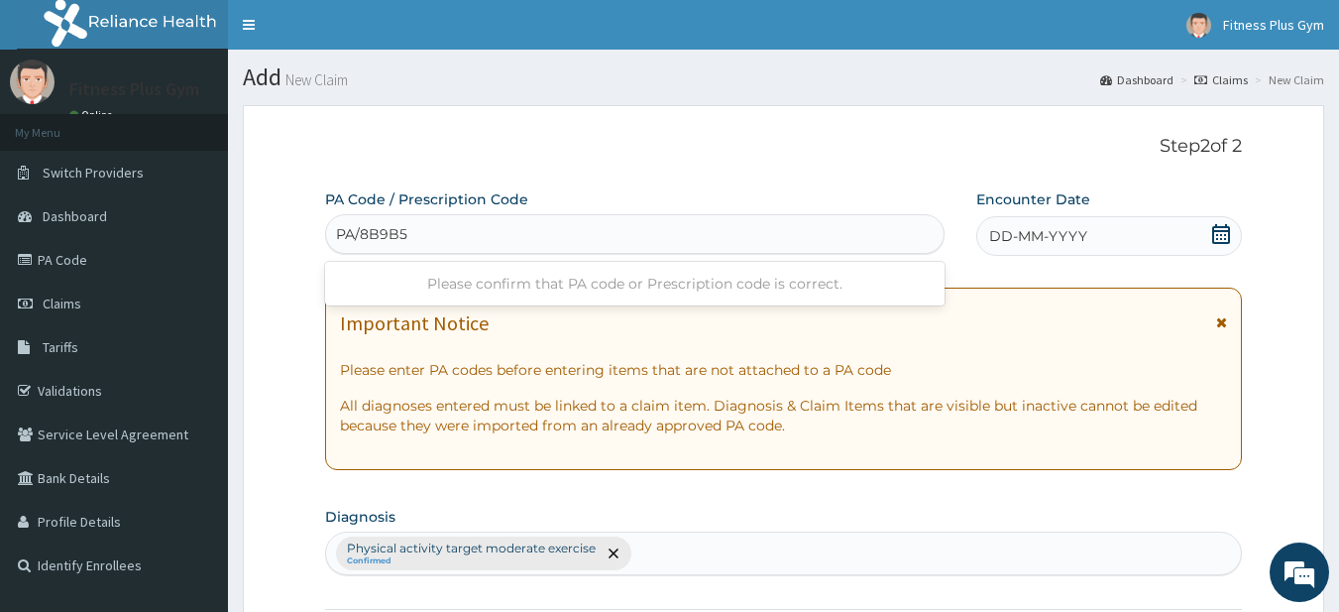
type input "PA/8B9B52"
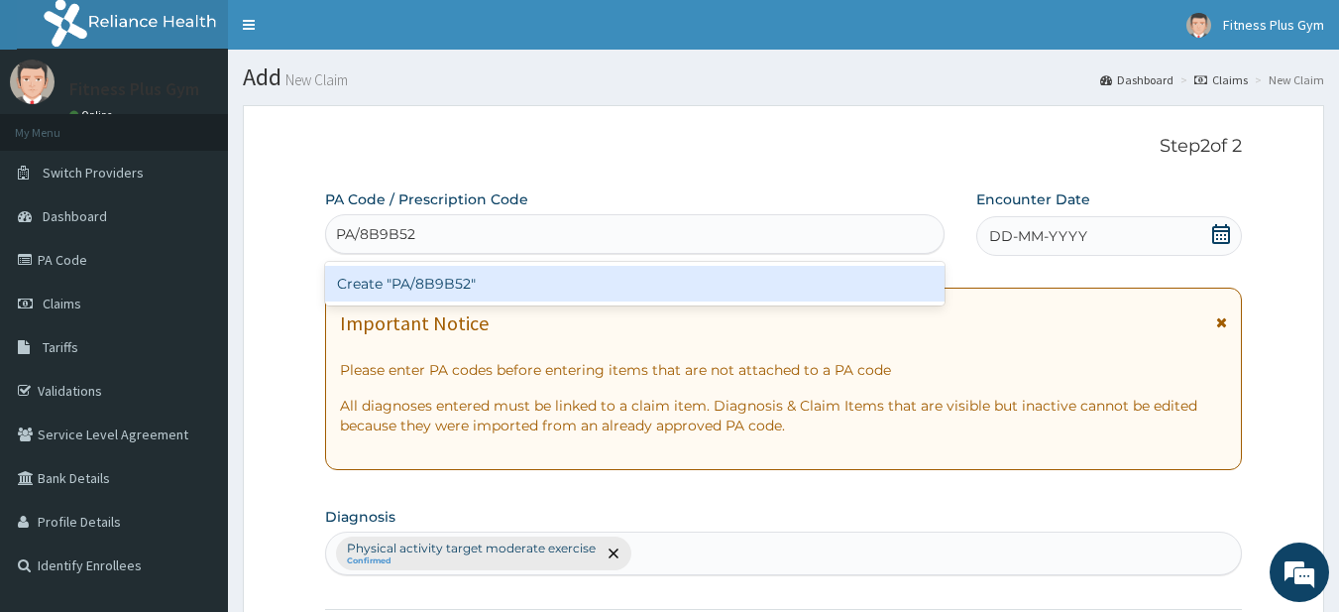
click at [490, 276] on div "Create "PA/8B9B52"" at bounding box center [635, 284] width 621 height 36
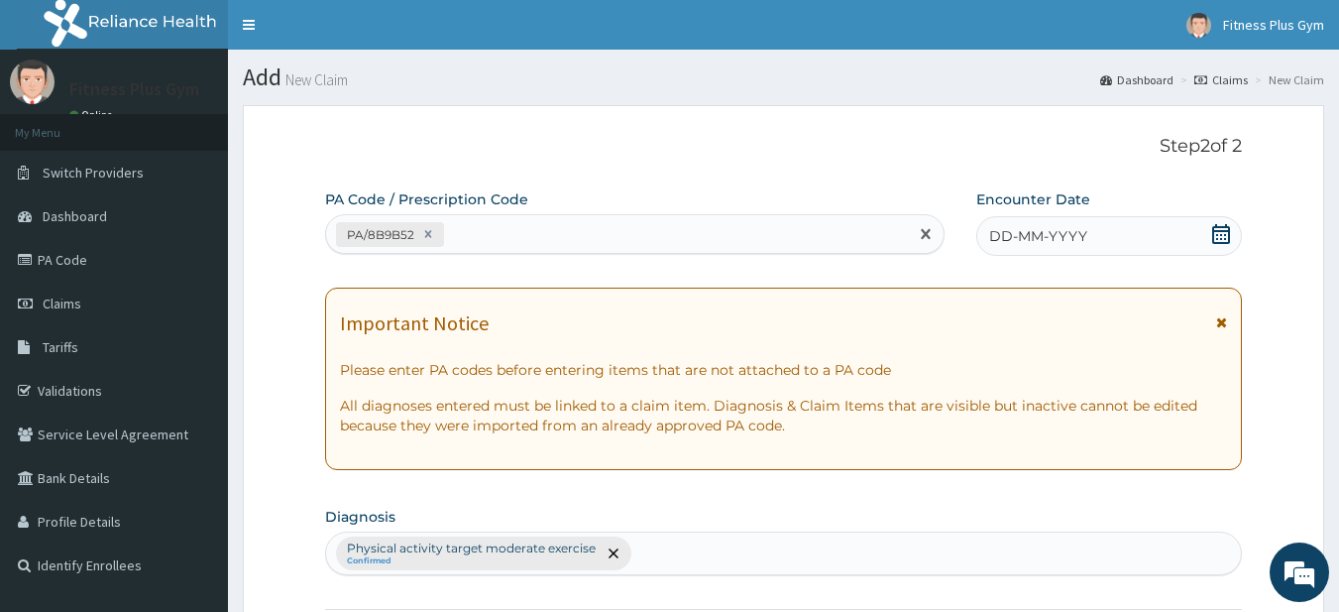
drag, startPoint x: 1048, startPoint y: 235, endPoint x: 1046, endPoint y: 245, distance: 10.1
click at [1046, 245] on span "DD-MM-YYYY" at bounding box center [1038, 236] width 98 height 20
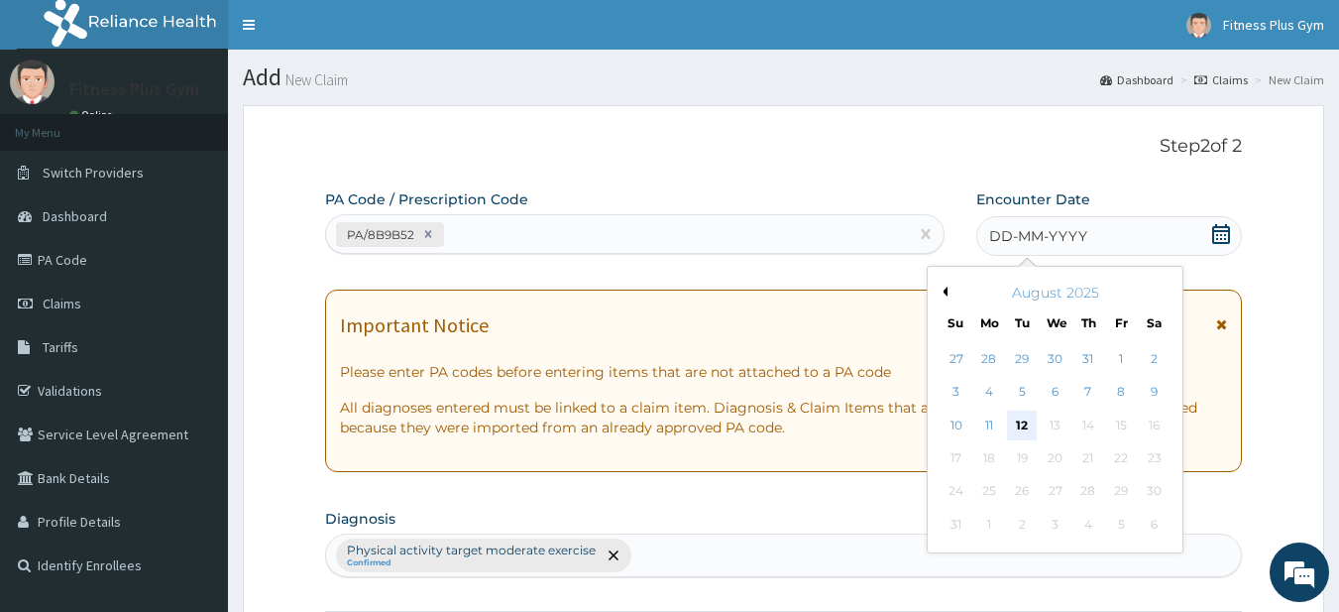
click at [1032, 431] on div "12" at bounding box center [1023, 425] width 30 height 30
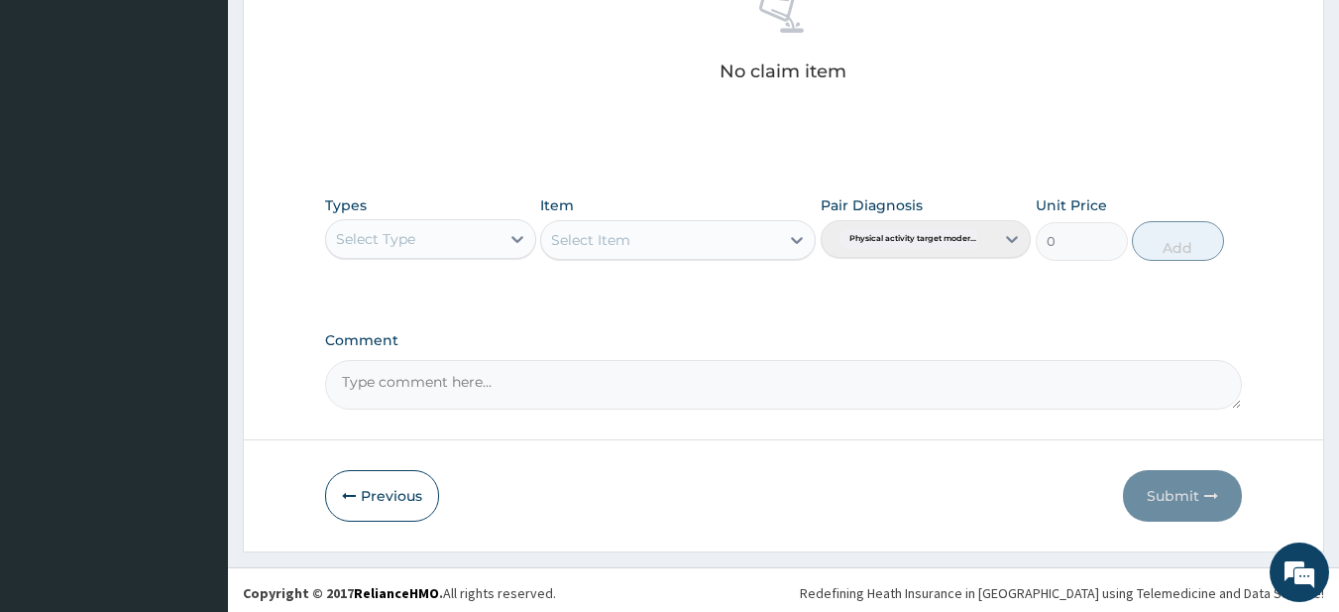
scroll to position [818, 0]
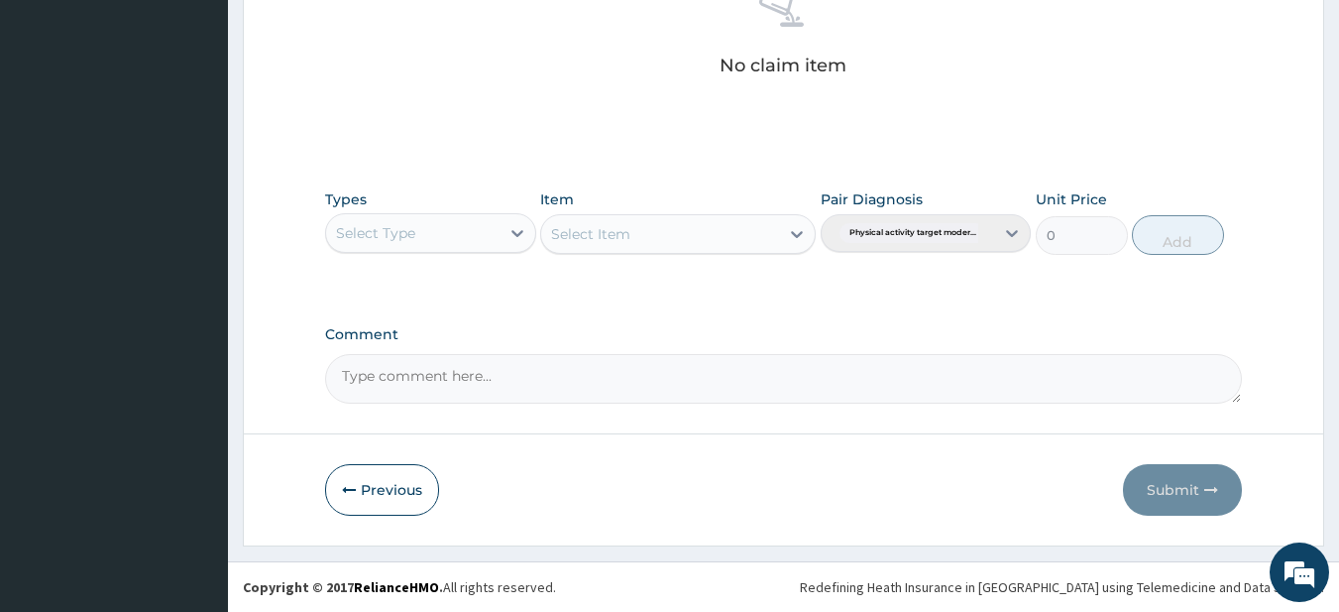
click at [427, 236] on div "Select Type" at bounding box center [412, 233] width 173 height 32
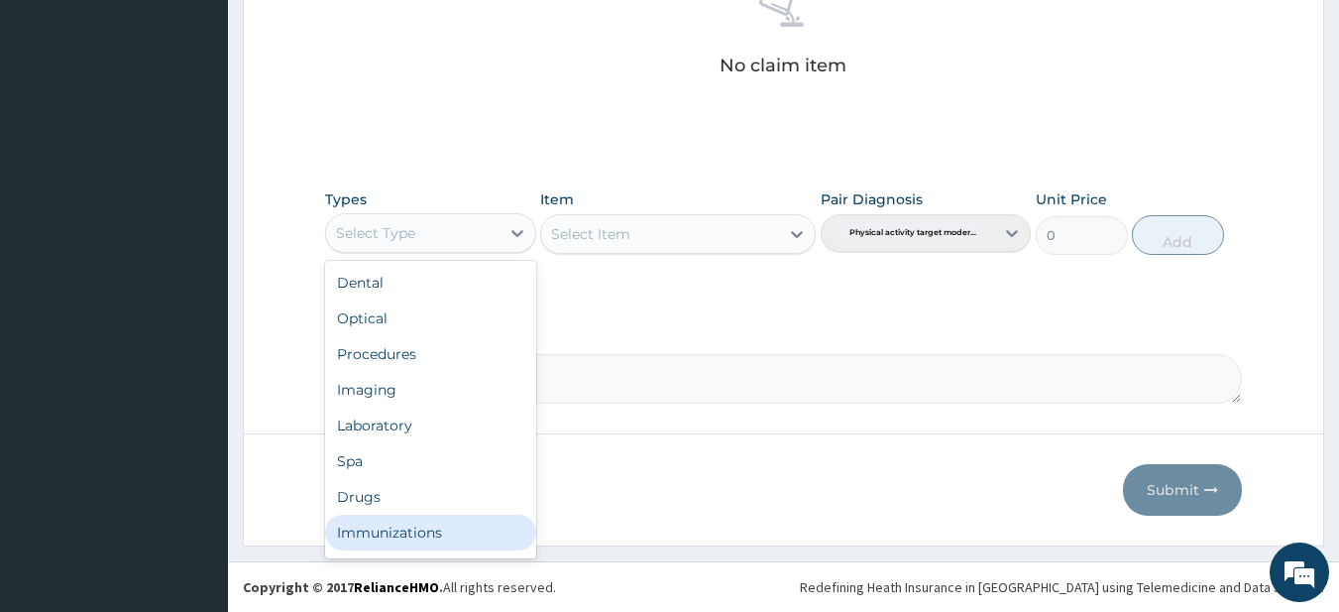
scroll to position [67, 0]
click at [427, 532] on div "Gym" at bounding box center [430, 536] width 211 height 36
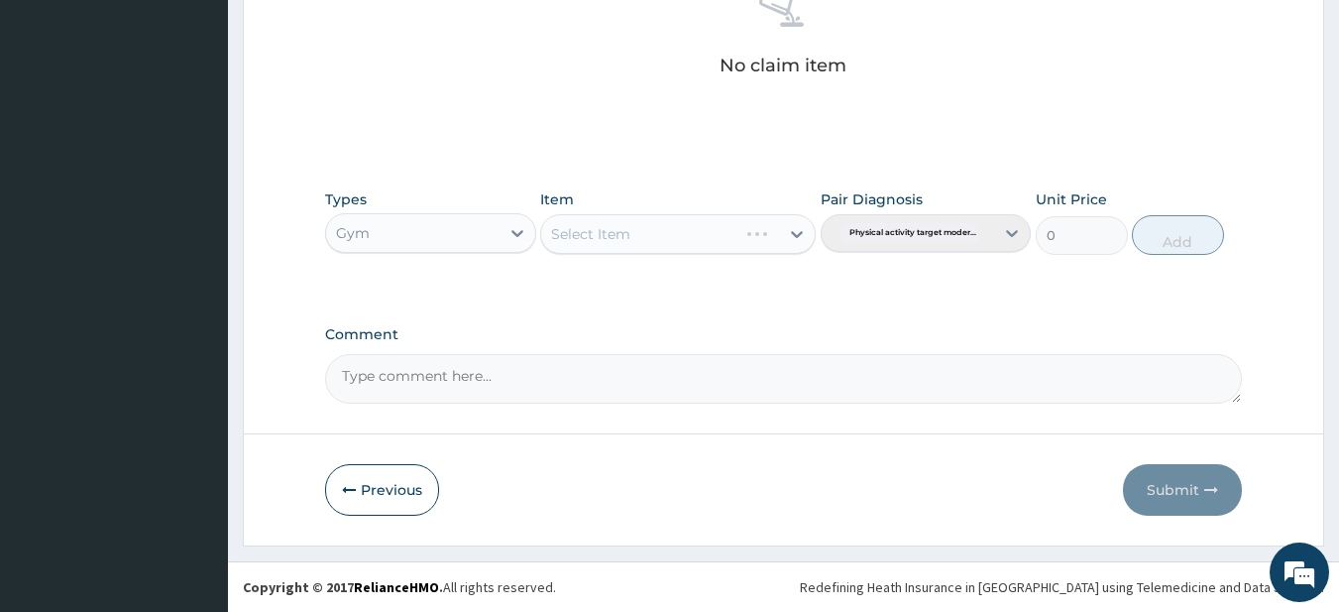
click at [660, 220] on div "Select Item" at bounding box center [678, 234] width 276 height 40
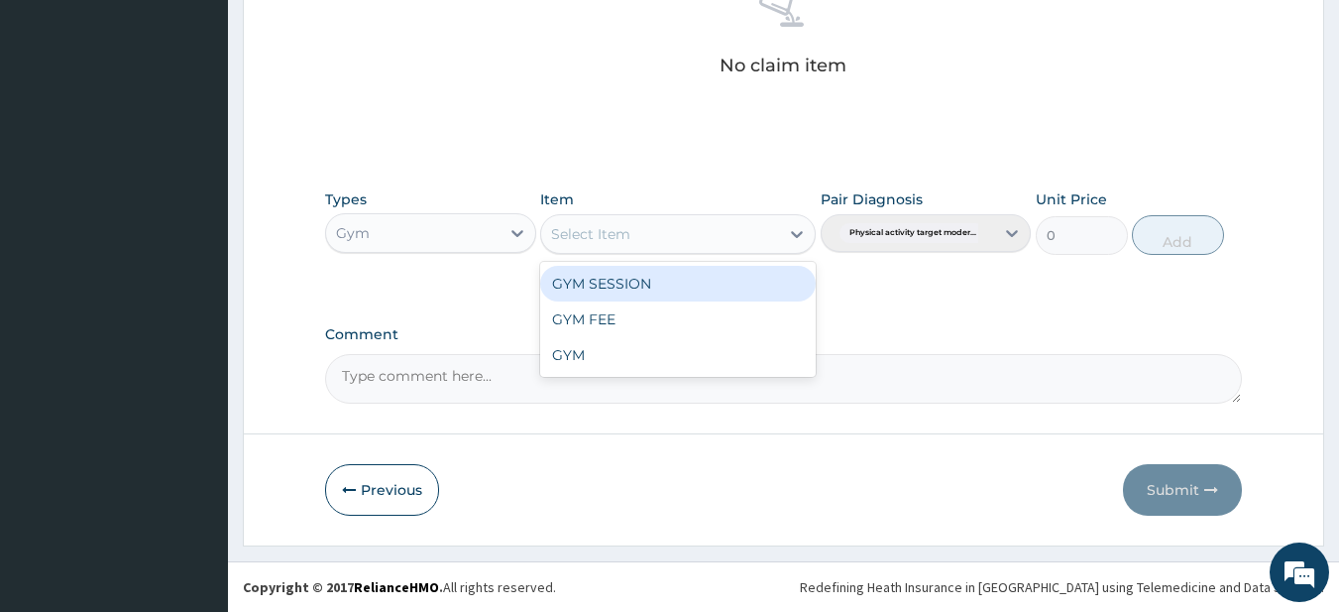
drag, startPoint x: 652, startPoint y: 237, endPoint x: 652, endPoint y: 252, distance: 14.9
click at [652, 242] on div "Select Item" at bounding box center [660, 234] width 238 height 32
click at [650, 264] on div "Types Gym Item option GYM SESSION focused, 1 of 3. 3 results available. Use Up …" at bounding box center [784, 221] width 918 height 85
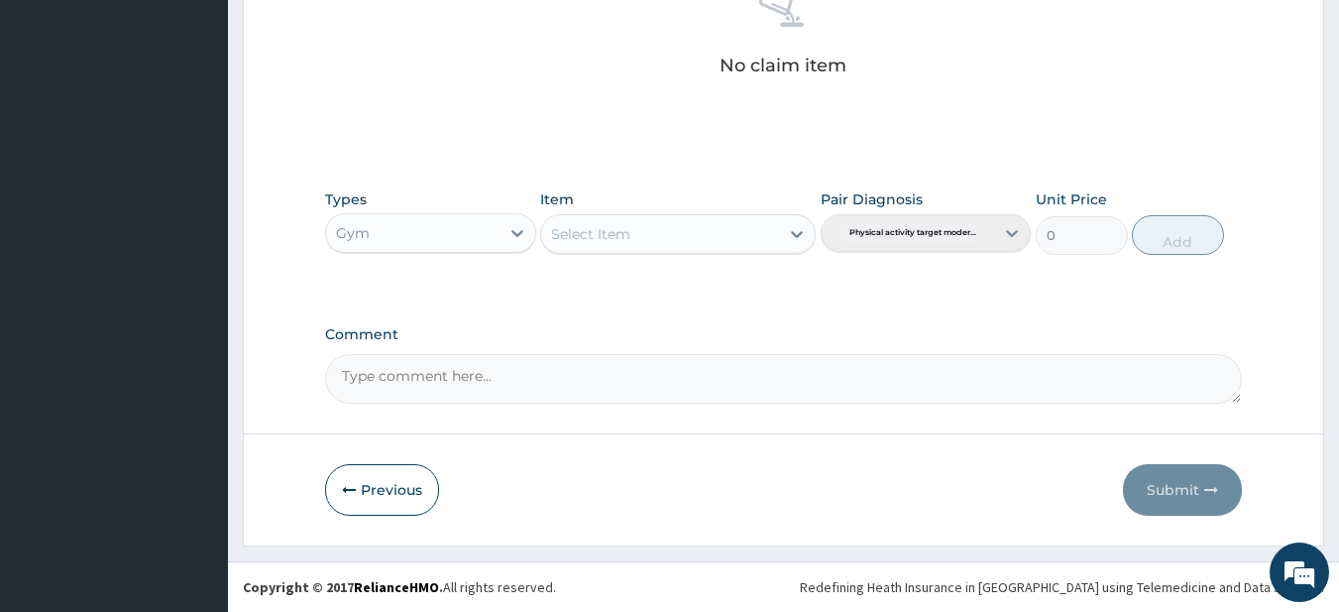
drag, startPoint x: 678, startPoint y: 238, endPoint x: 677, endPoint y: 250, distance: 11.9
click at [678, 243] on div "Select Item" at bounding box center [660, 234] width 238 height 32
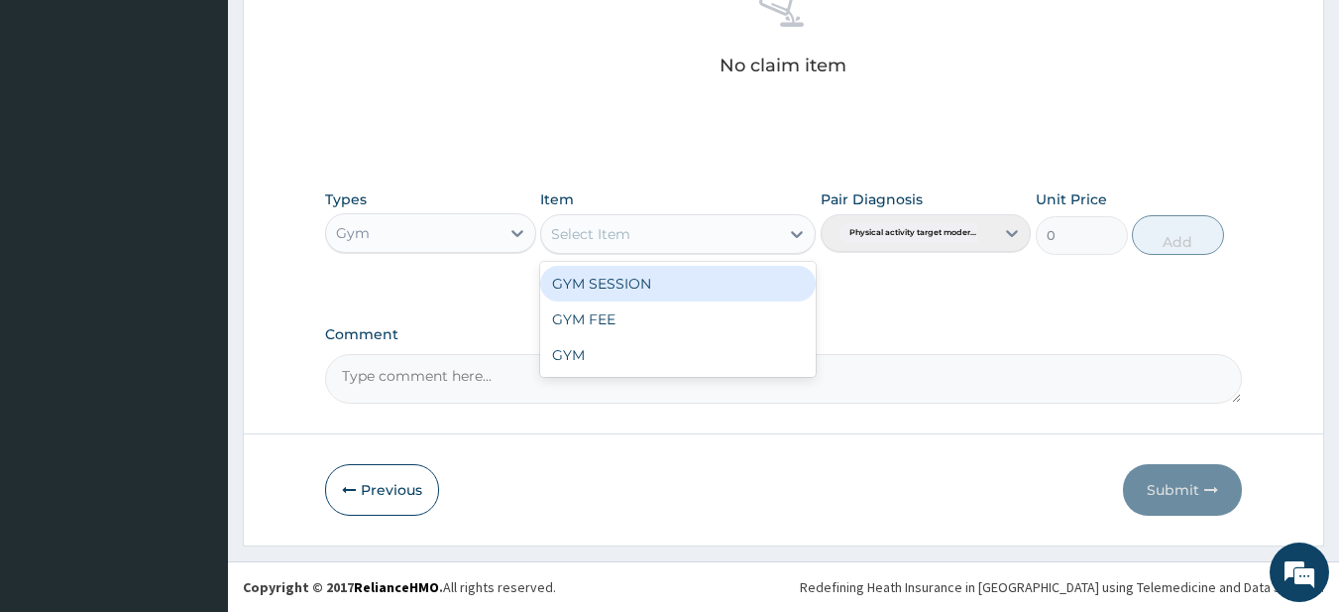
drag, startPoint x: 677, startPoint y: 288, endPoint x: 1188, endPoint y: 285, distance: 510.5
click at [677, 289] on div "GYM SESSION" at bounding box center [678, 284] width 276 height 36
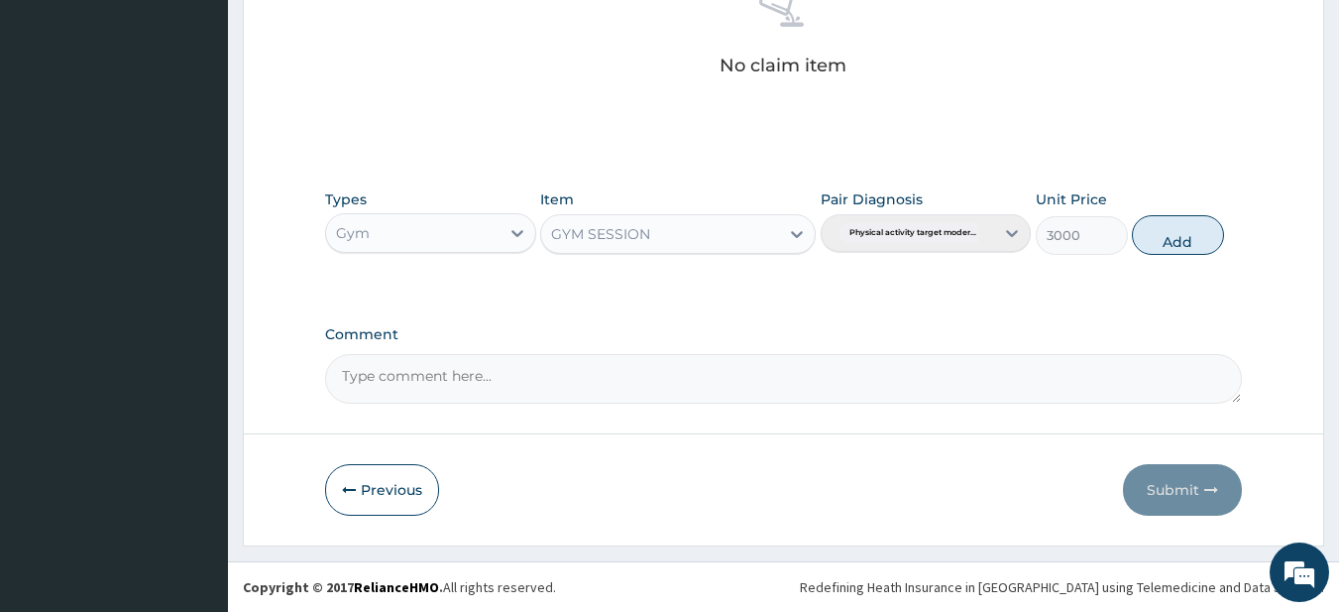
drag, startPoint x: 1176, startPoint y: 242, endPoint x: 1192, endPoint y: 559, distance: 317.6
click at [1176, 243] on button "Add" at bounding box center [1178, 235] width 92 height 40
type input "0"
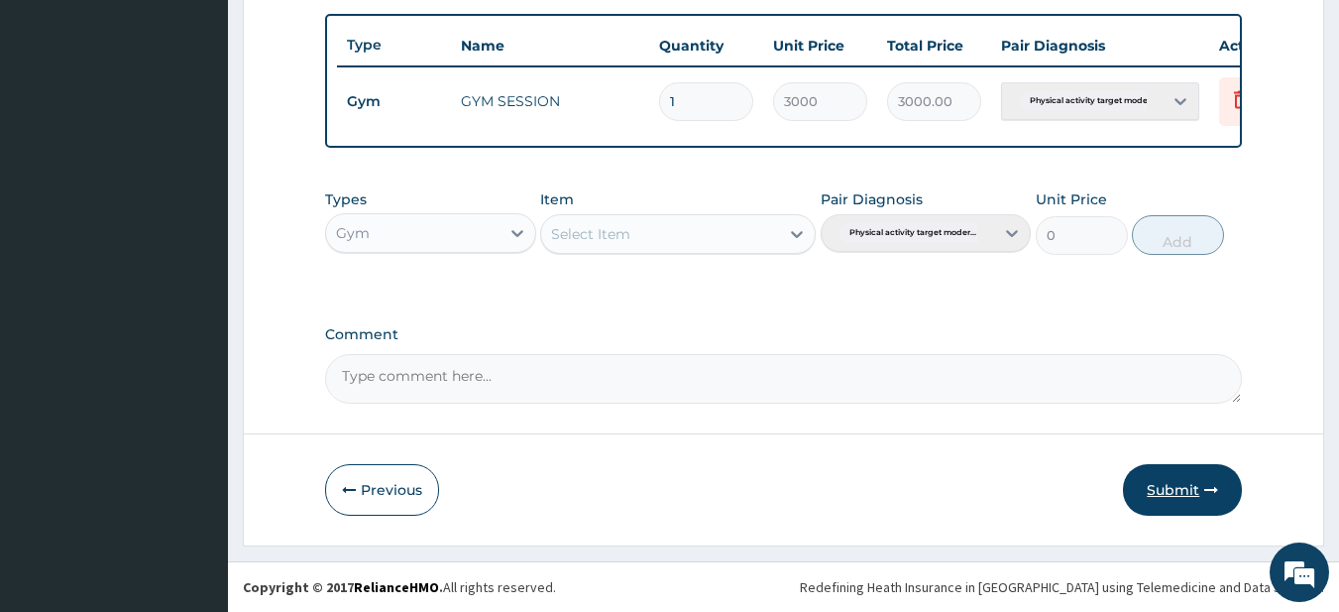
click at [1193, 498] on button "Submit" at bounding box center [1182, 490] width 119 height 52
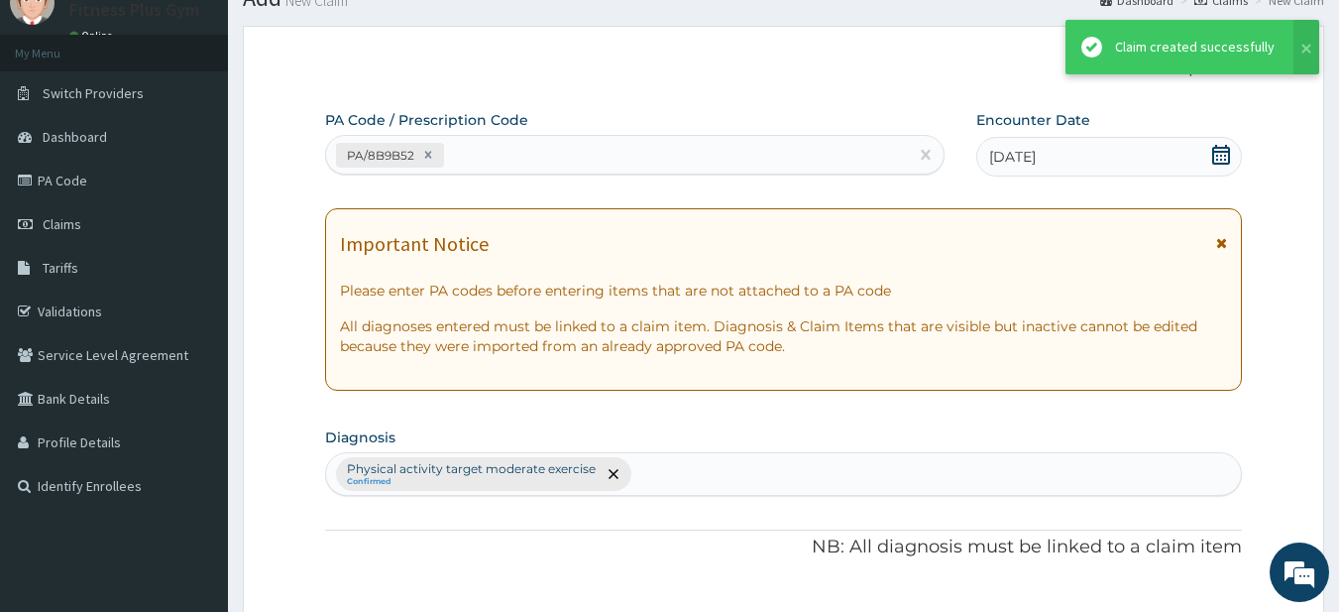
scroll to position [739, 0]
